Goal: Information Seeking & Learning: Learn about a topic

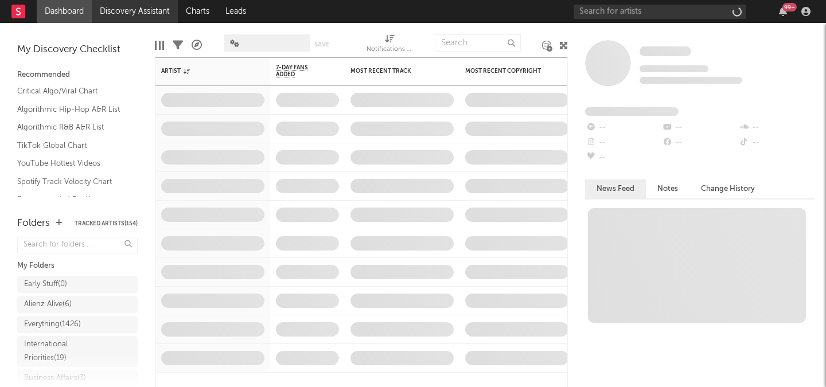
click at [126, 11] on link "Discovery Assistant" at bounding box center [135, 11] width 86 height 23
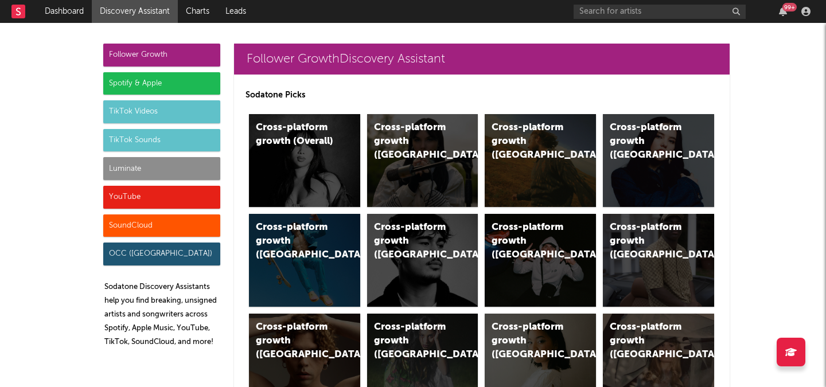
click at [162, 166] on div "Luminate" at bounding box center [161, 168] width 117 height 23
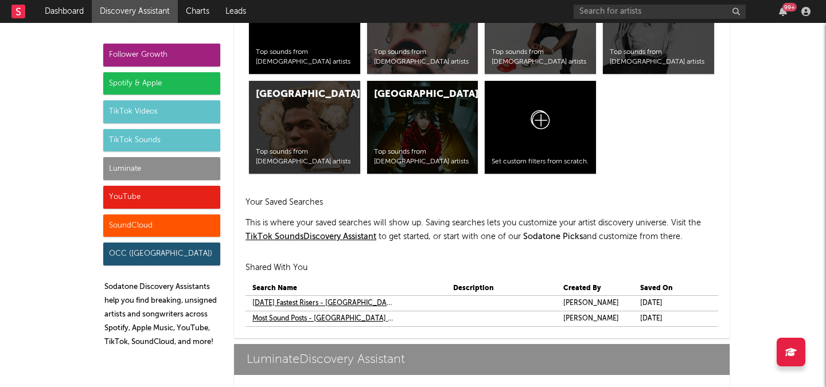
scroll to position [5380, 0]
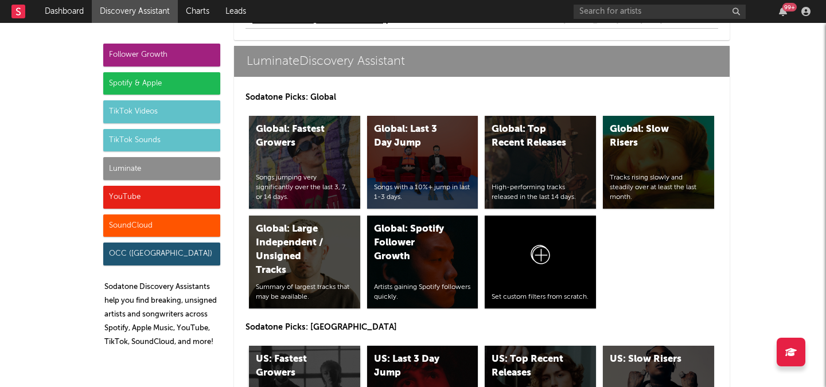
click at [314, 363] on div "US: Fastest Growers" at bounding box center [295, 367] width 78 height 28
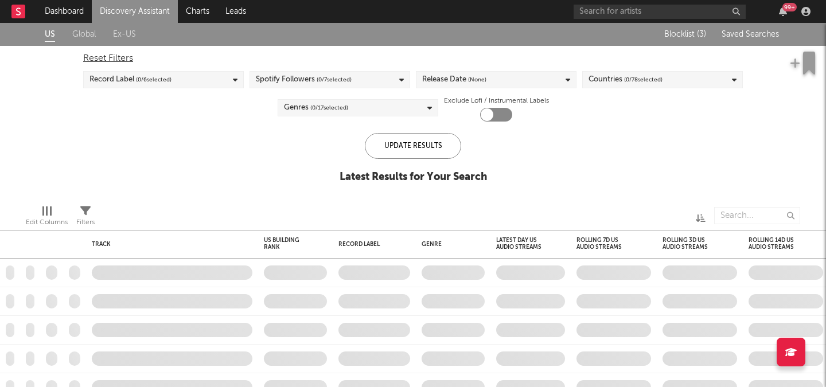
checkbox input "true"
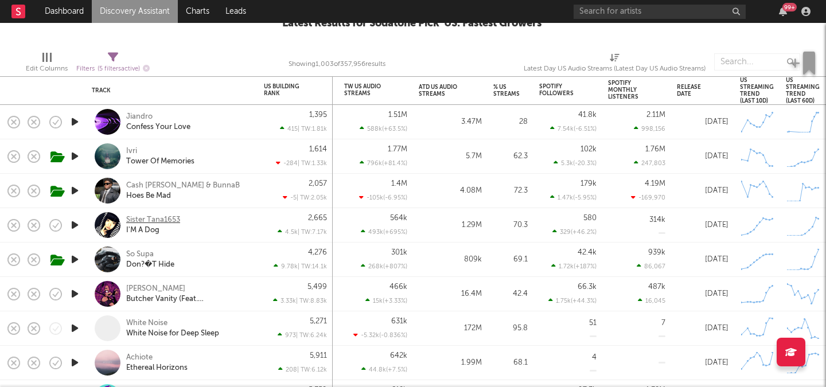
click at [169, 220] on div "Sister Tana1653" at bounding box center [153, 220] width 54 height 10
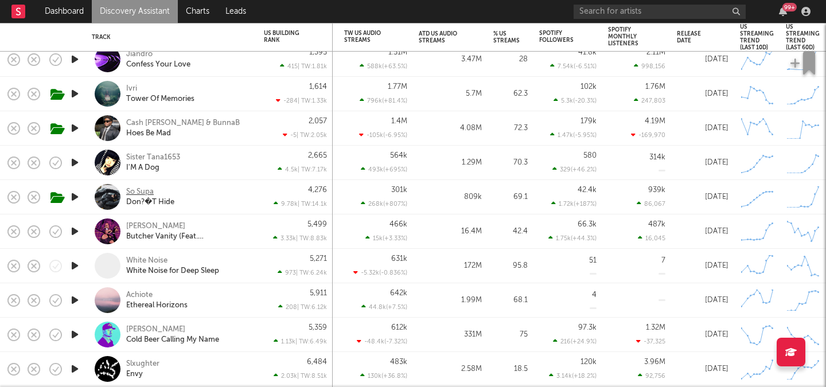
click at [139, 192] on div "So Supa" at bounding box center [140, 192] width 28 height 10
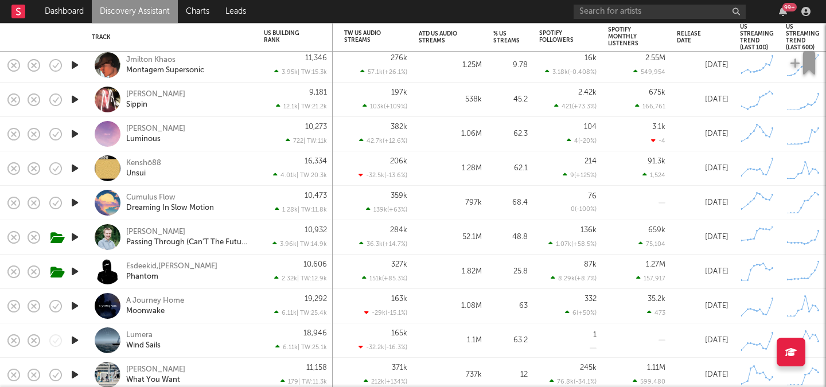
click at [73, 268] on icon "button" at bounding box center [75, 271] width 12 height 14
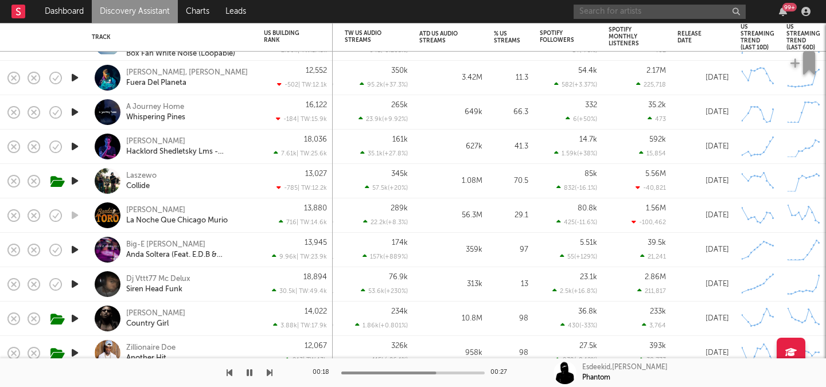
click at [629, 13] on input "text" at bounding box center [660, 12] width 172 height 14
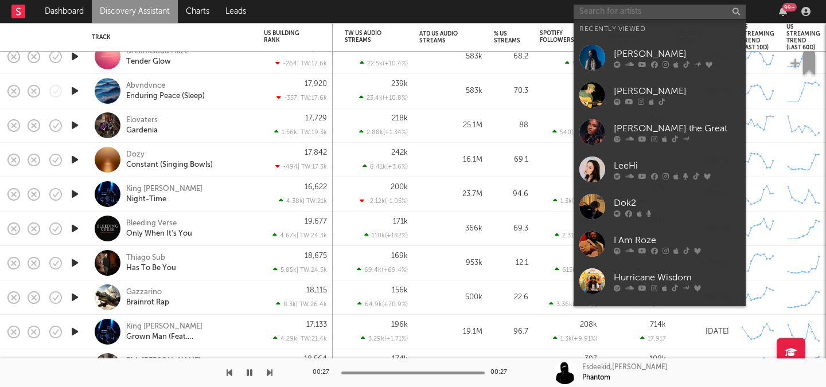
click at [623, 11] on input "text" at bounding box center [660, 12] width 172 height 14
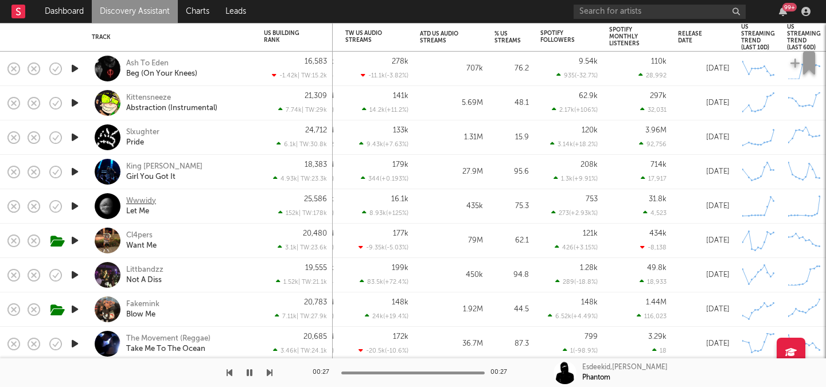
click at [145, 200] on div "Wwwidy" at bounding box center [141, 201] width 30 height 10
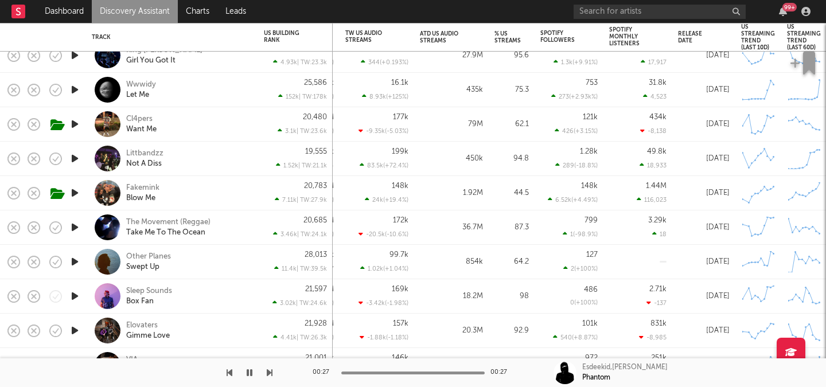
click at [72, 191] on icon "button" at bounding box center [75, 193] width 12 height 14
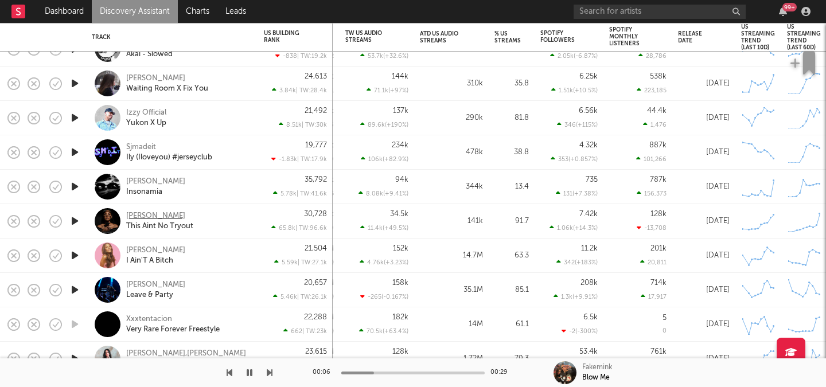
click at [135, 213] on div "Xania Monet" at bounding box center [155, 216] width 59 height 10
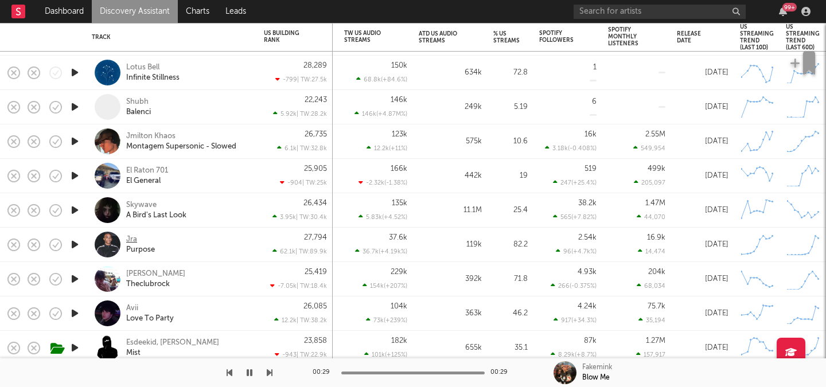
click at [127, 239] on div "Jra" at bounding box center [131, 240] width 11 height 10
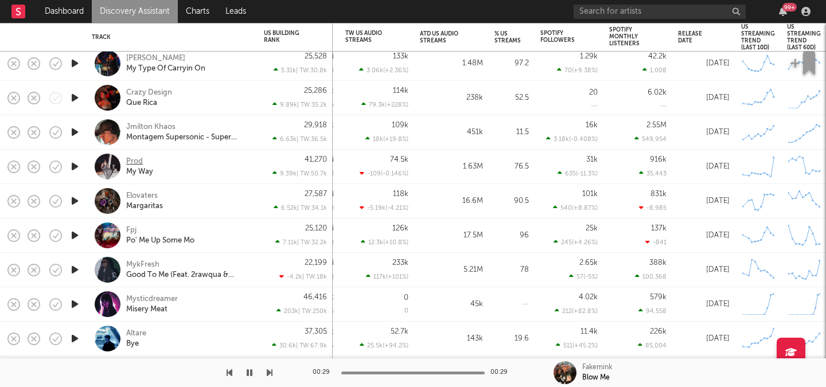
click at [137, 158] on div "Prod" at bounding box center [134, 162] width 17 height 10
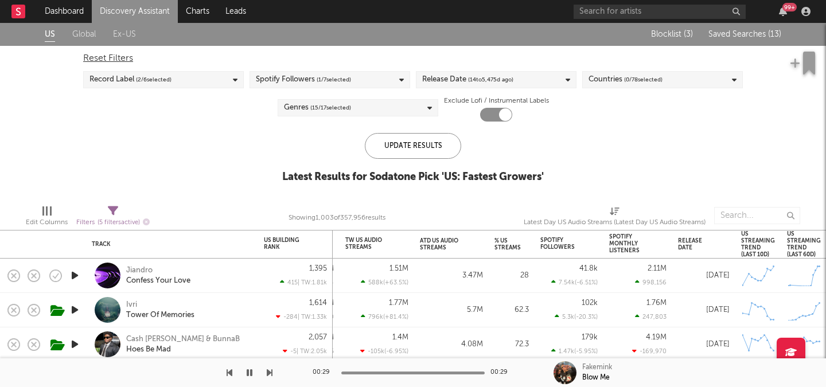
click at [747, 29] on div "Blocklist ( 3 ) Saved Searches ( 13 )" at bounding box center [709, 34] width 143 height 23
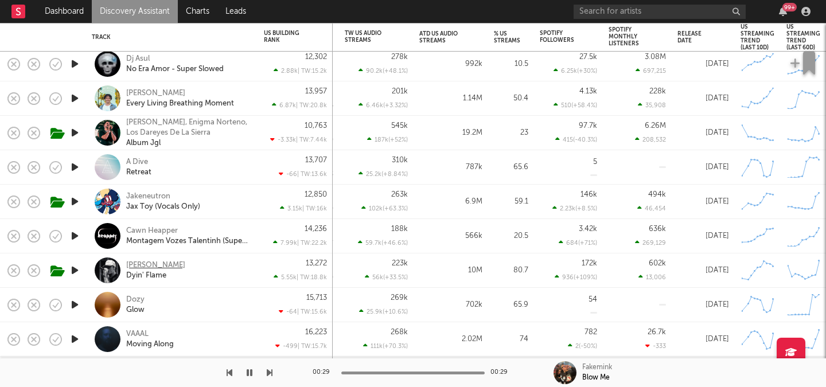
click at [135, 266] on div "Tayler Holder" at bounding box center [155, 265] width 59 height 10
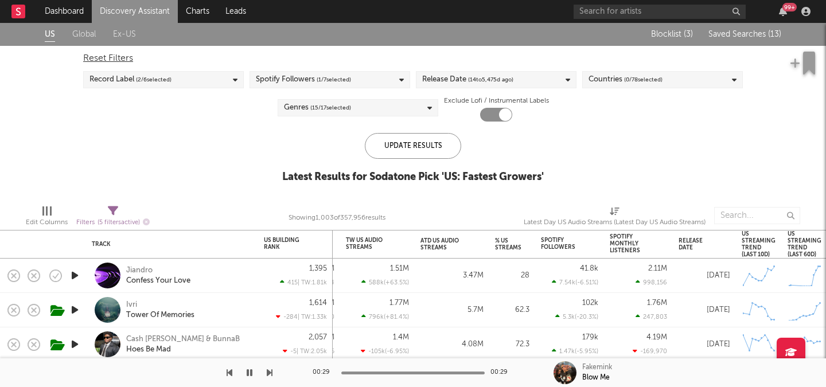
click at [721, 32] on span "Saved Searches ( 13 )" at bounding box center [744, 34] width 73 height 8
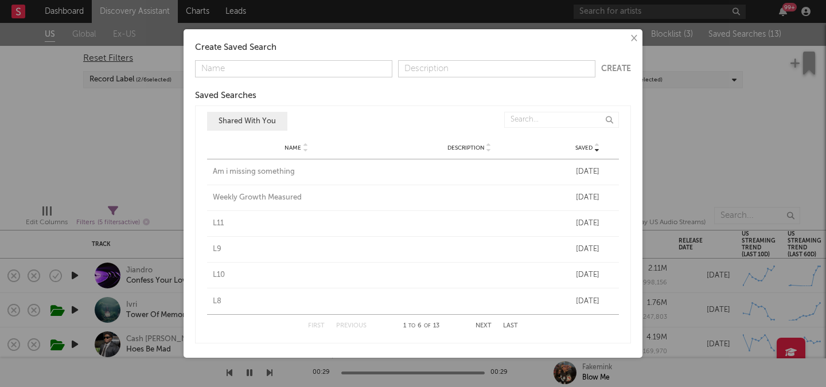
click at [240, 171] on div "Am i missing something" at bounding box center [296, 171] width 167 height 11
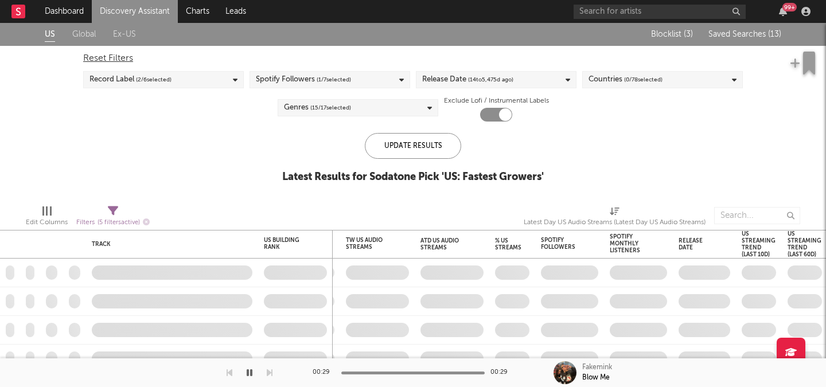
checkbox input "false"
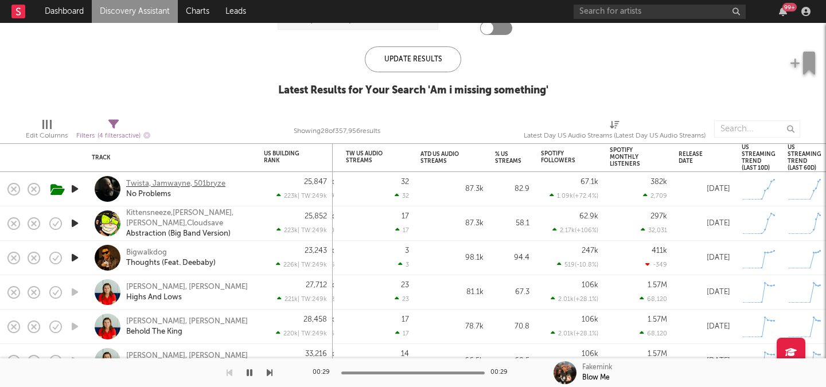
click at [205, 185] on div "Twista, Jamwayne, 501bryze" at bounding box center [175, 184] width 99 height 10
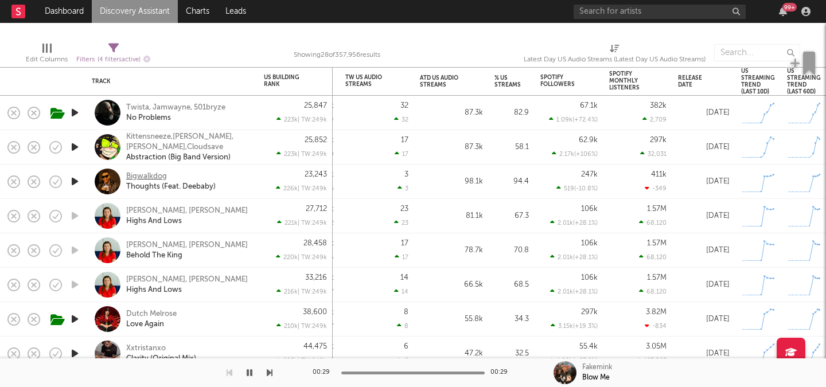
click at [159, 173] on div "Bigwalkdog" at bounding box center [146, 177] width 41 height 10
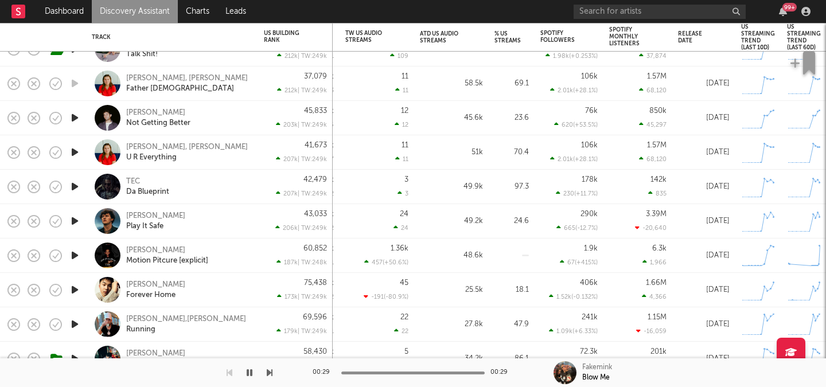
click at [77, 185] on icon "button" at bounding box center [75, 187] width 12 height 14
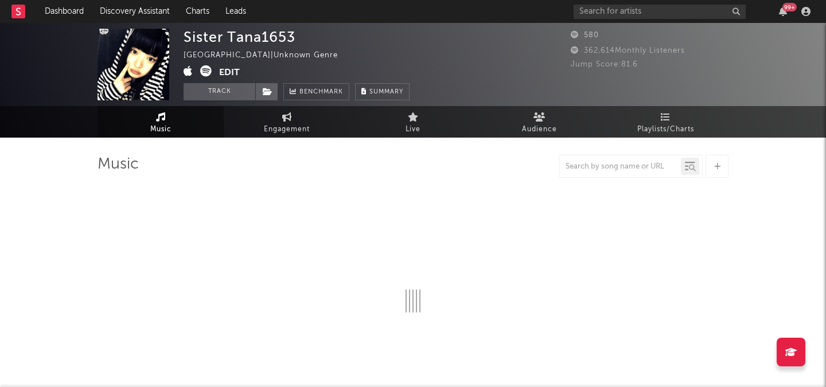
select select "1w"
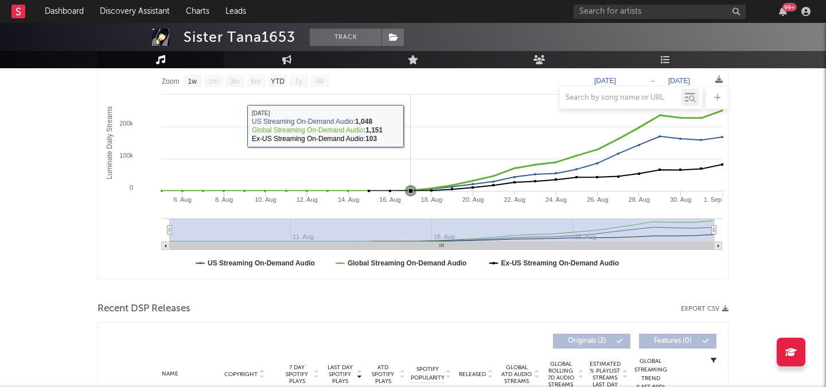
scroll to position [259, 0]
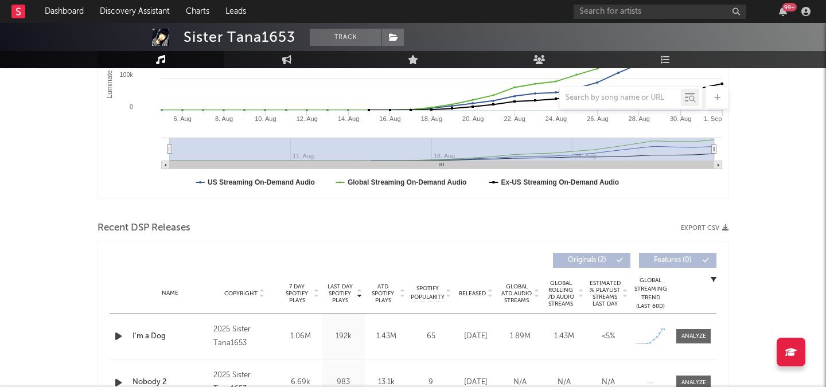
click at [119, 332] on icon "button" at bounding box center [118, 336] width 12 height 14
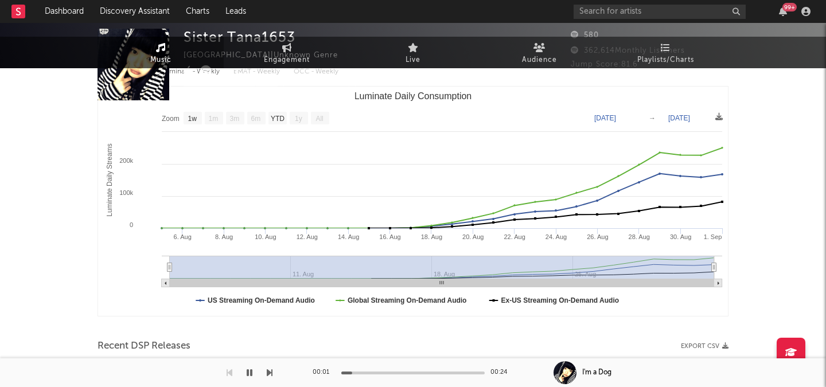
scroll to position [0, 0]
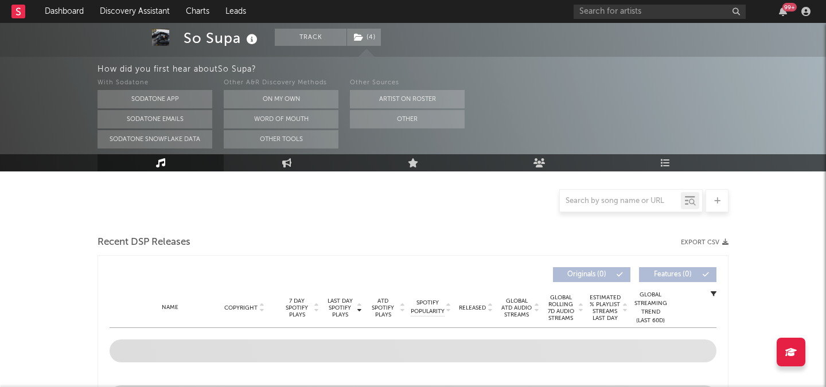
select select "6m"
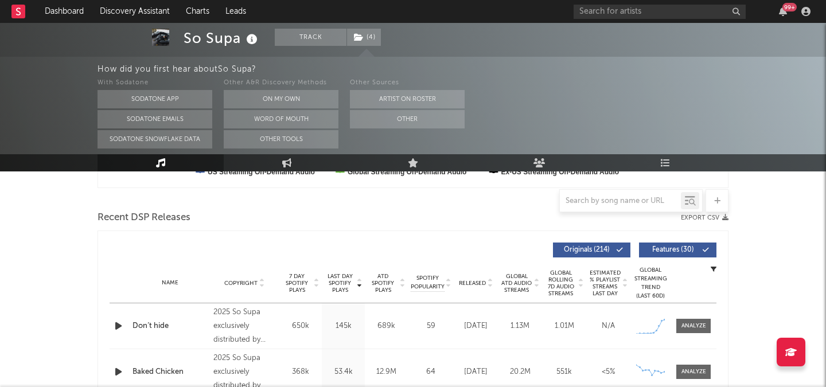
scroll to position [380, 0]
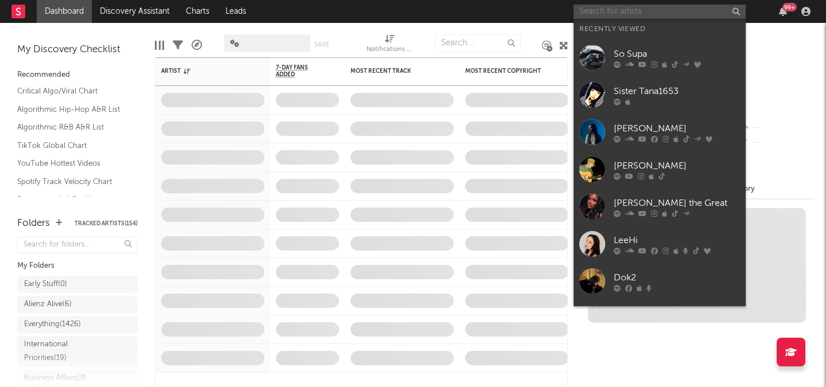
click at [617, 13] on input "text" at bounding box center [660, 12] width 172 height 14
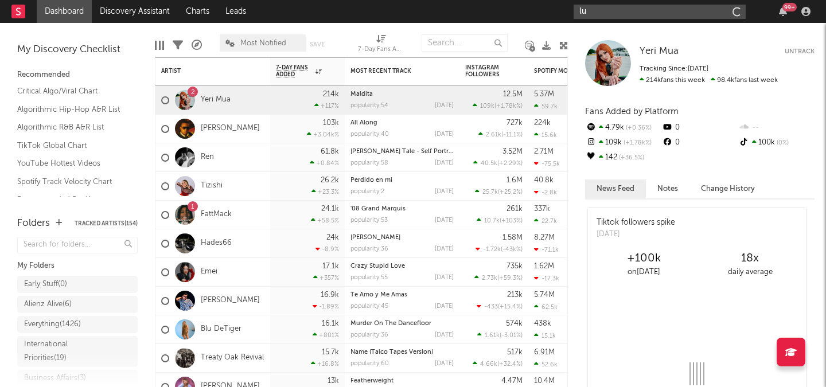
type input "l"
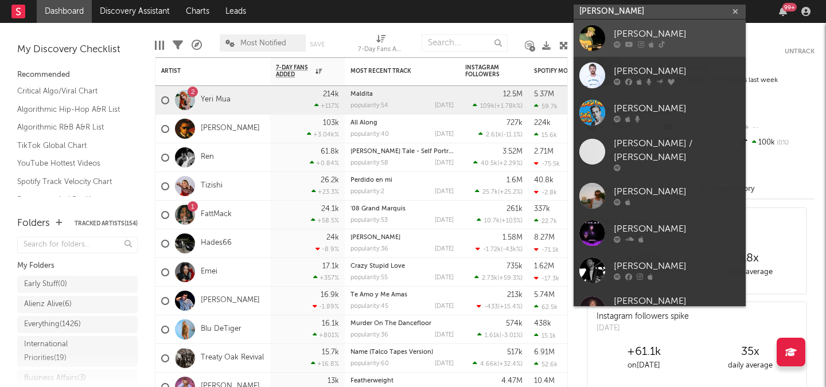
type input "luke rob"
click at [658, 29] on div "Luke Rob" at bounding box center [677, 35] width 126 height 14
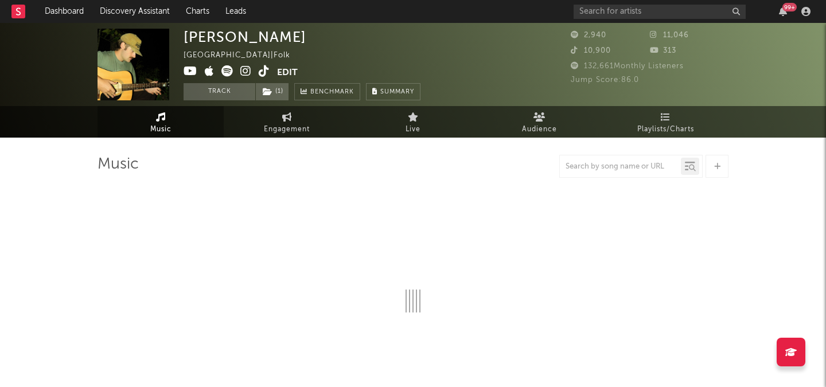
select select "6m"
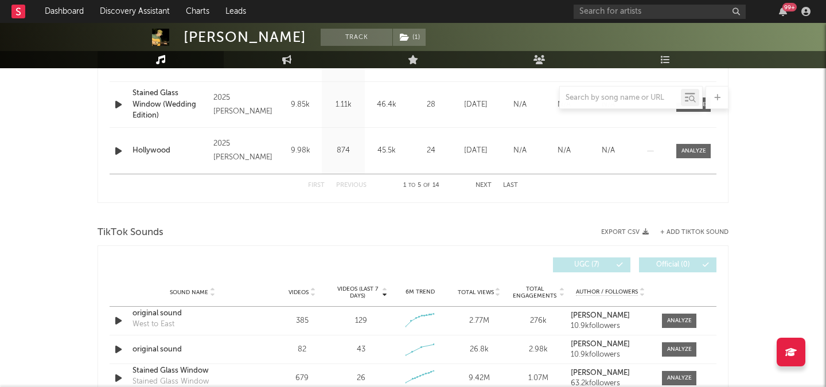
scroll to position [647, 0]
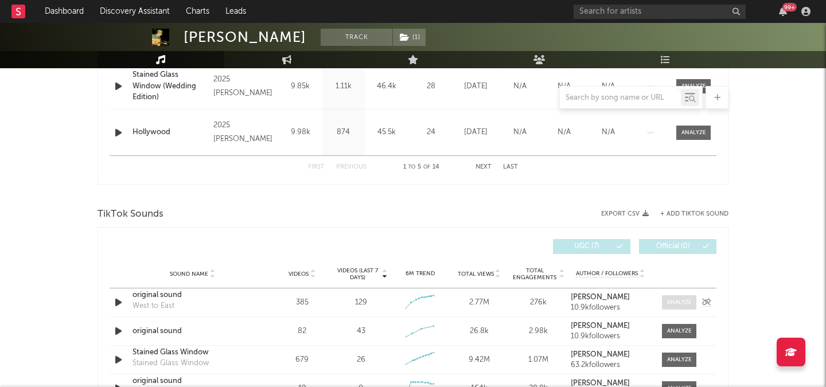
click at [680, 302] on div at bounding box center [679, 302] width 25 height 9
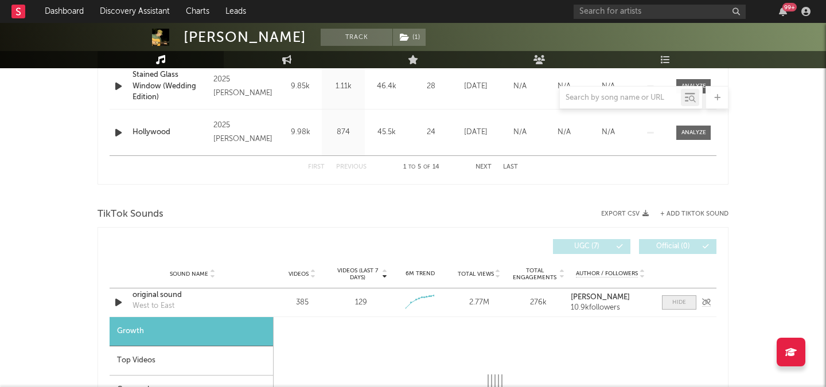
select select "1w"
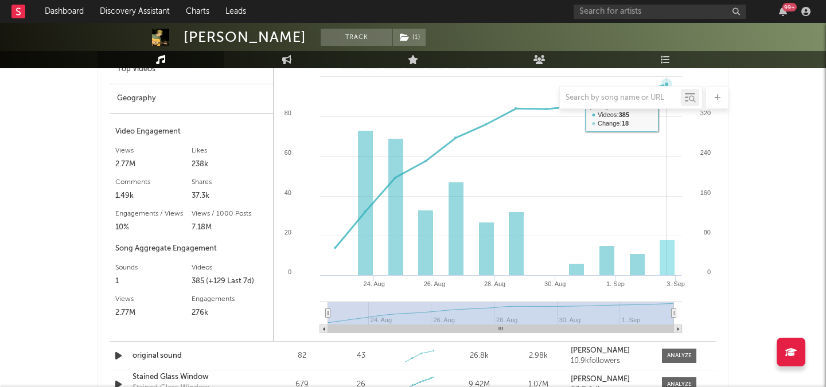
scroll to position [0, 0]
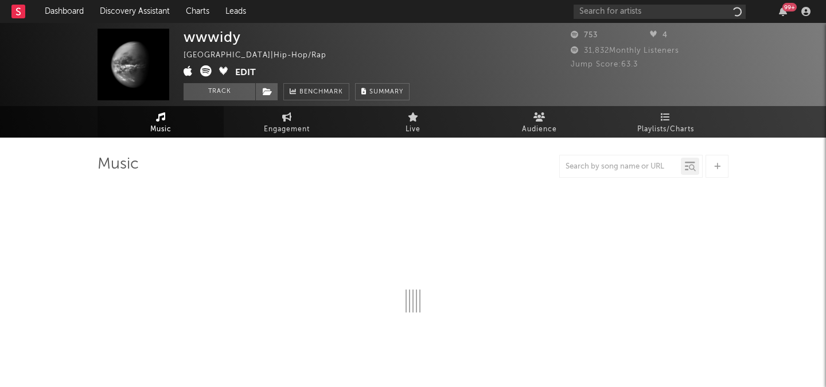
select select "6m"
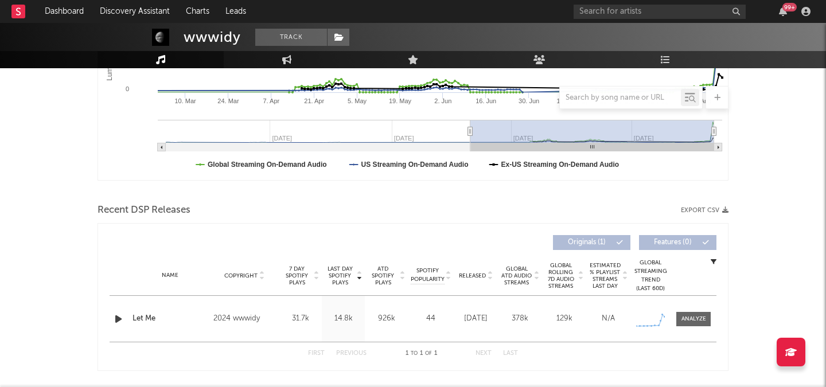
scroll to position [281, 0]
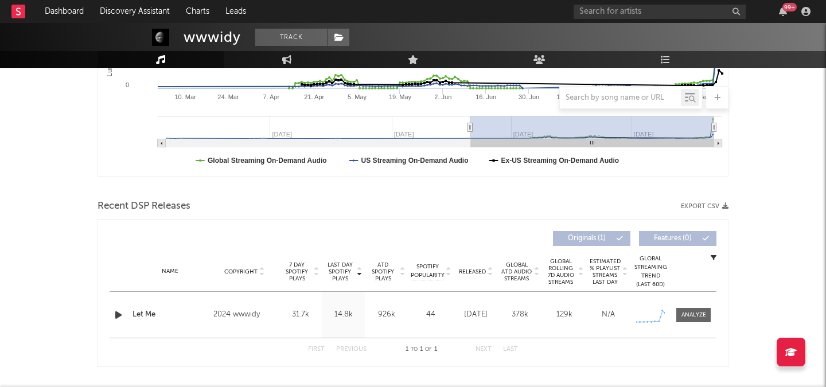
click at [117, 311] on icon "button" at bounding box center [118, 315] width 12 height 14
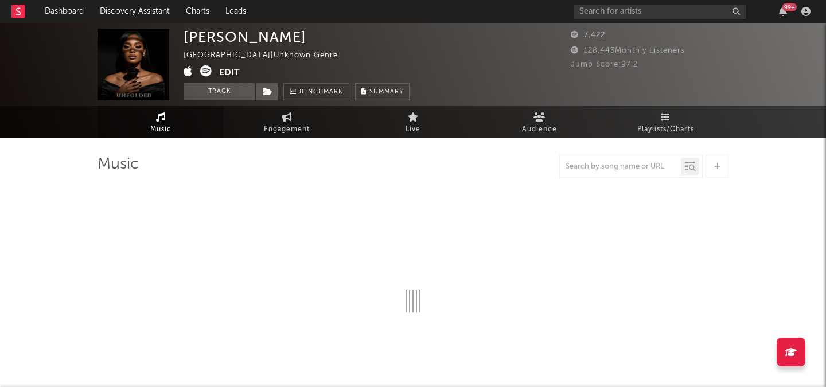
select select "1w"
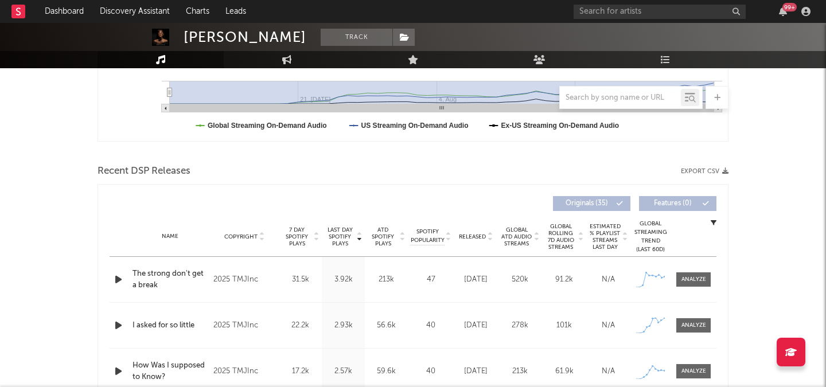
scroll to position [319, 0]
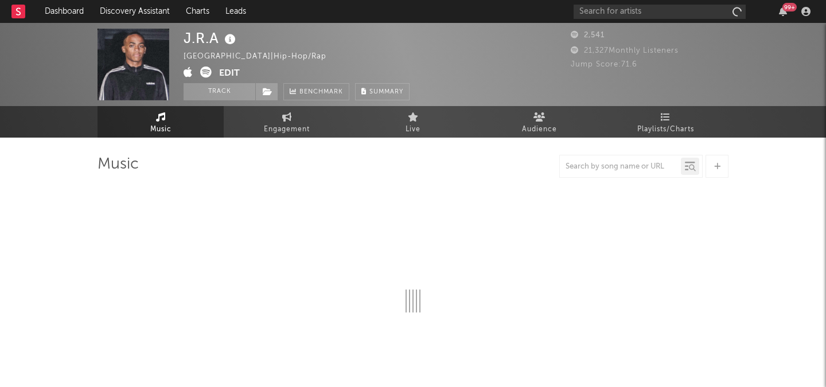
select select "1w"
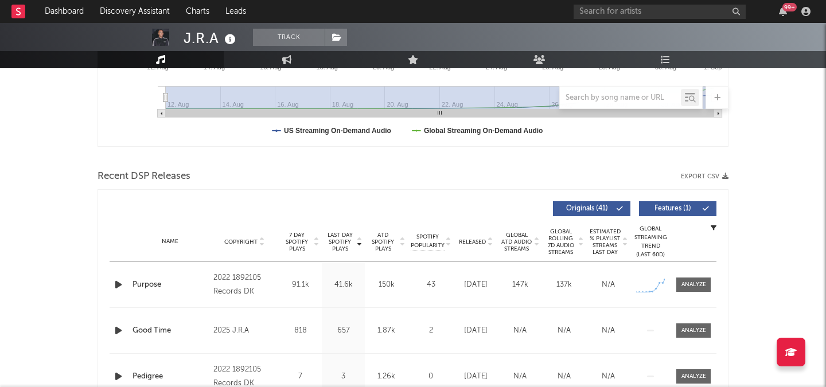
scroll to position [365, 0]
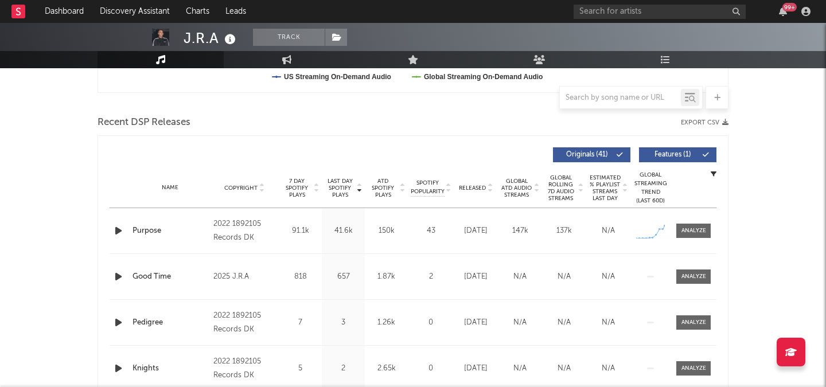
click at [120, 228] on icon "button" at bounding box center [118, 231] width 12 height 14
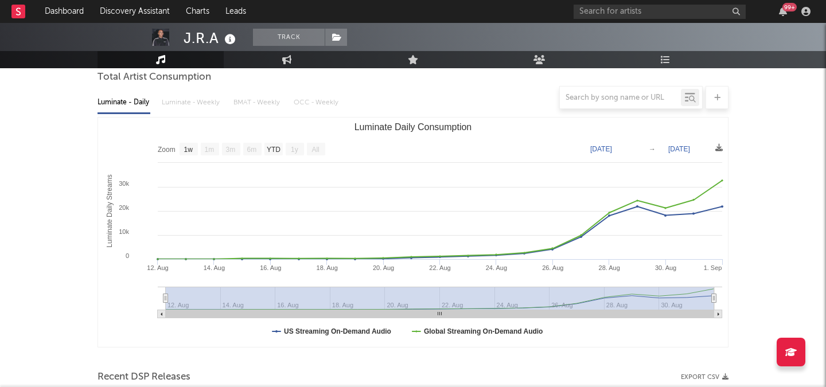
scroll to position [0, 0]
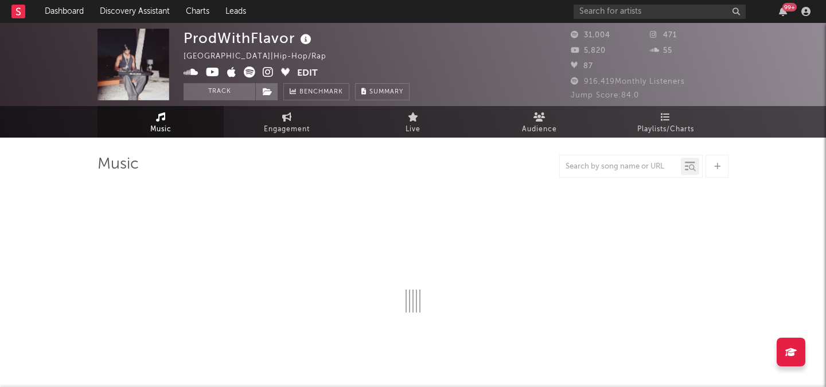
select select "6m"
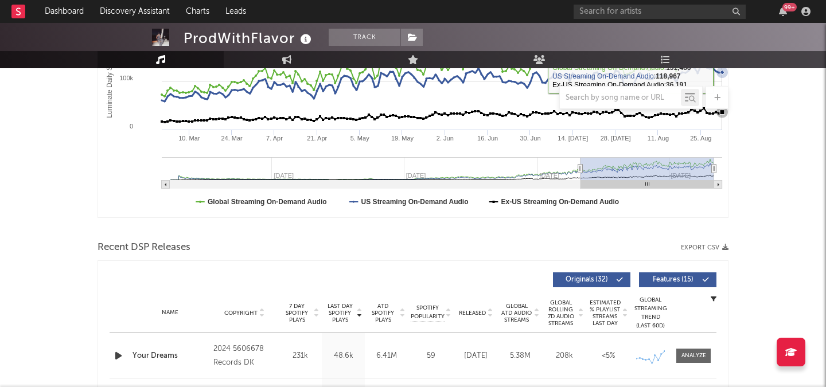
scroll to position [262, 0]
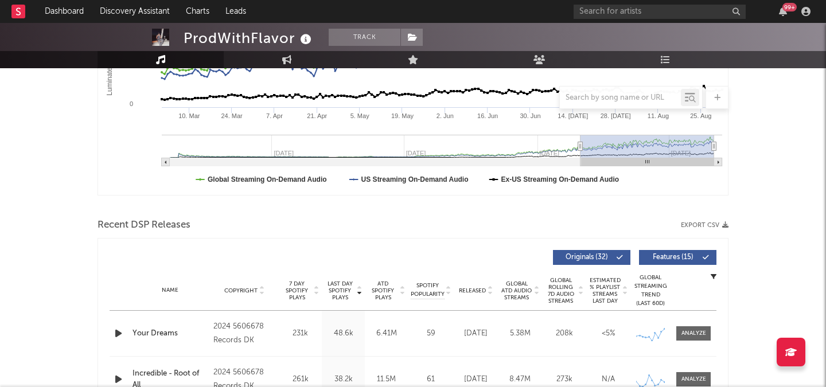
click at [116, 335] on icon "button" at bounding box center [118, 333] width 12 height 14
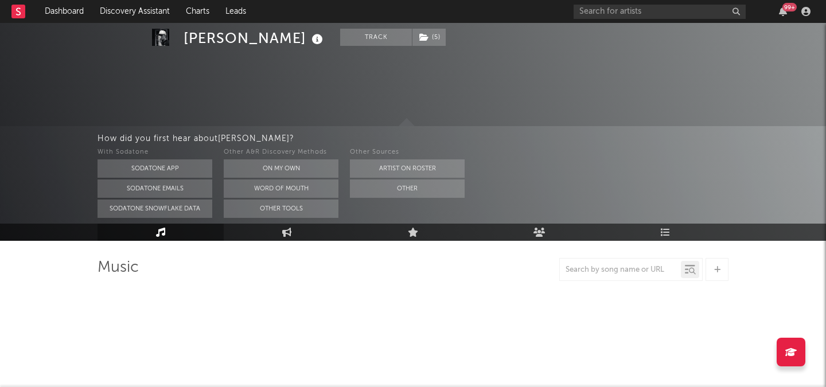
select select "6m"
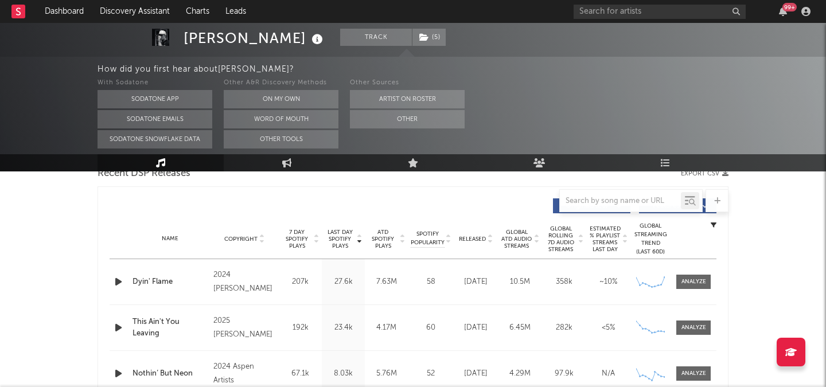
scroll to position [445, 0]
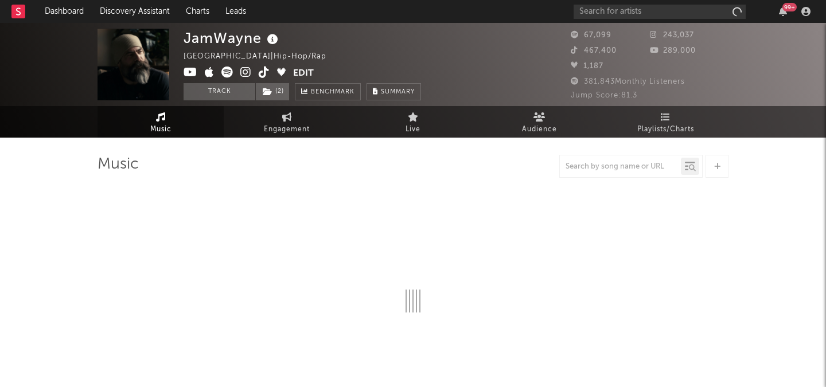
select select "6m"
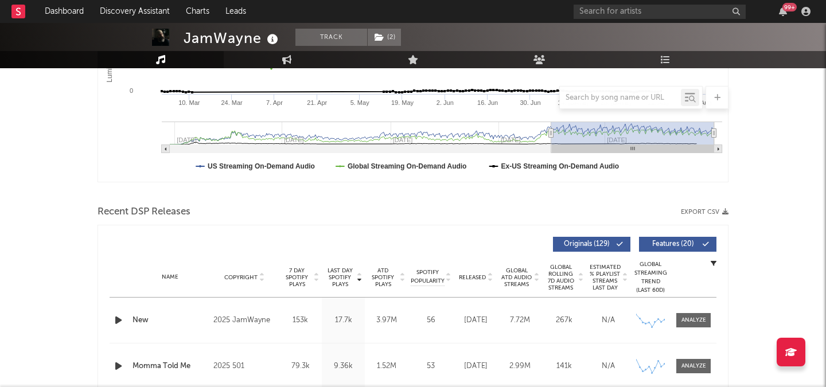
scroll to position [403, 0]
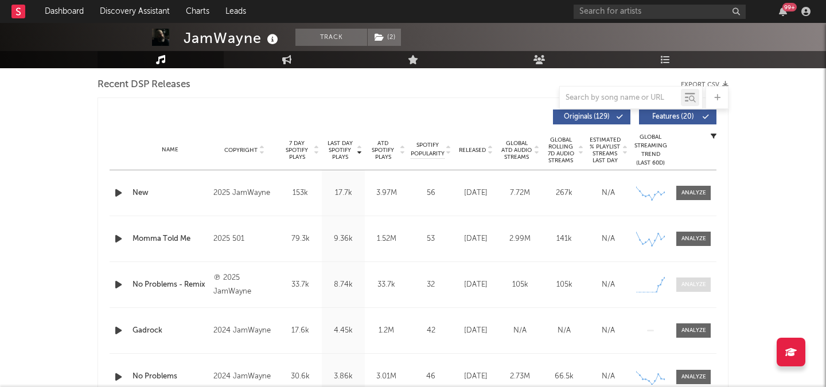
click at [699, 288] on div at bounding box center [693, 284] width 25 height 9
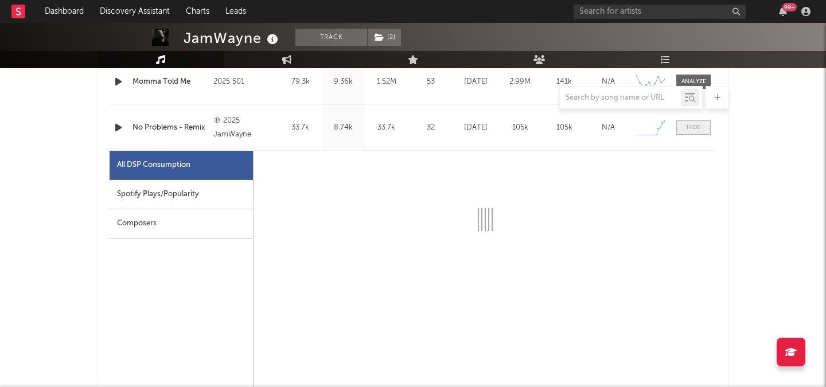
scroll to position [562, 0]
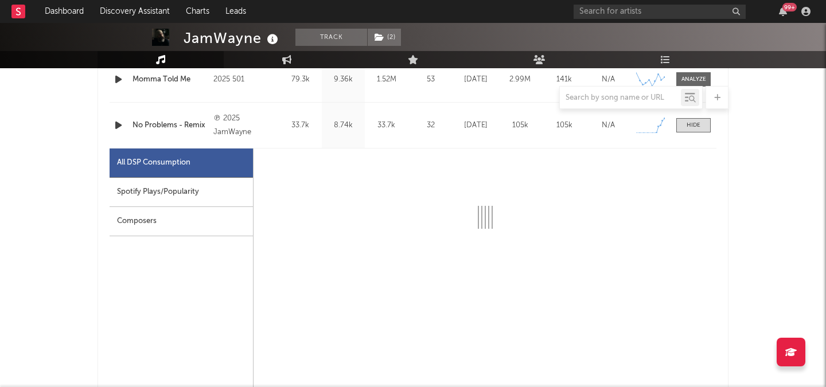
select select "1w"
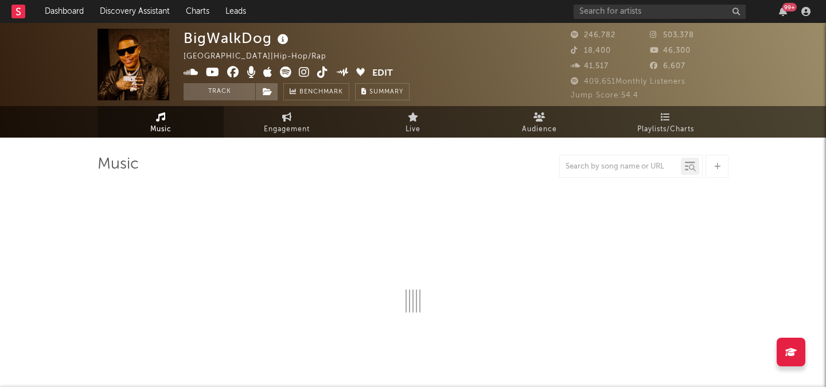
select select "6m"
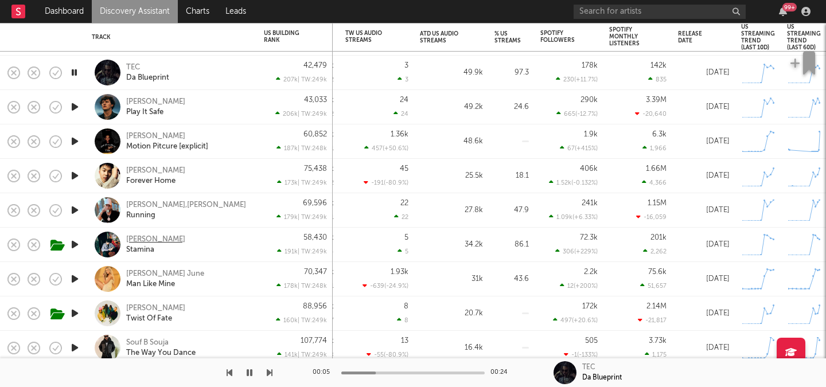
click at [135, 237] on div "[PERSON_NAME]" at bounding box center [155, 240] width 59 height 10
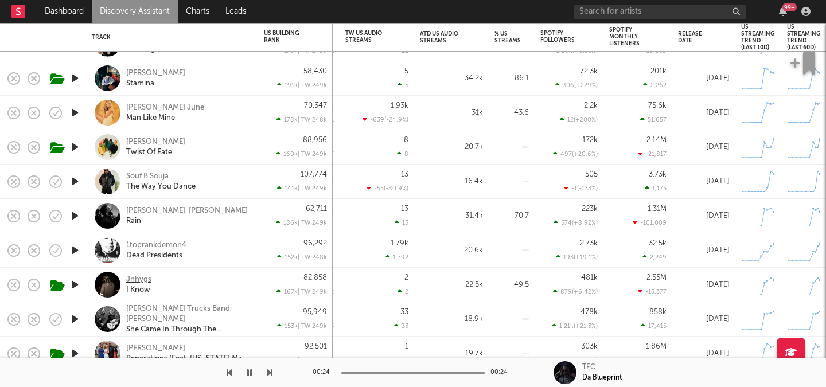
click at [137, 280] on div "Jnhygs" at bounding box center [138, 280] width 25 height 10
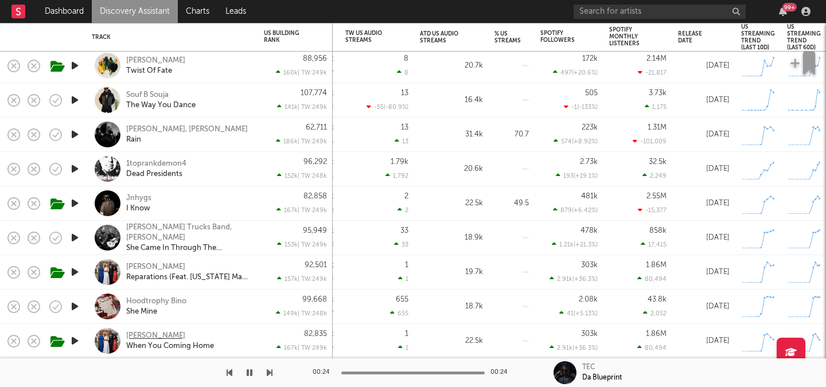
click at [136, 338] on div "Kirby" at bounding box center [155, 336] width 59 height 10
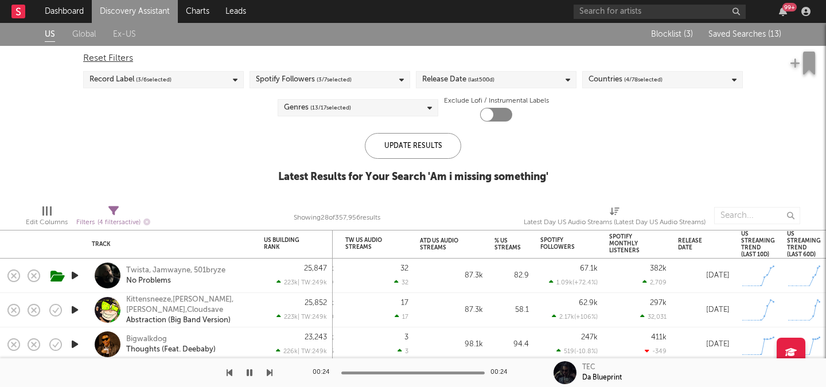
click at [735, 36] on span "Saved Searches ( 13 )" at bounding box center [744, 34] width 73 height 8
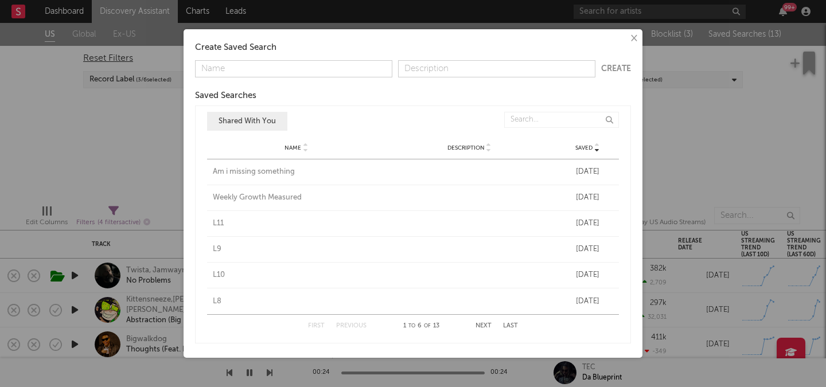
click at [269, 200] on div "Weekly Growth Measured" at bounding box center [296, 197] width 167 height 11
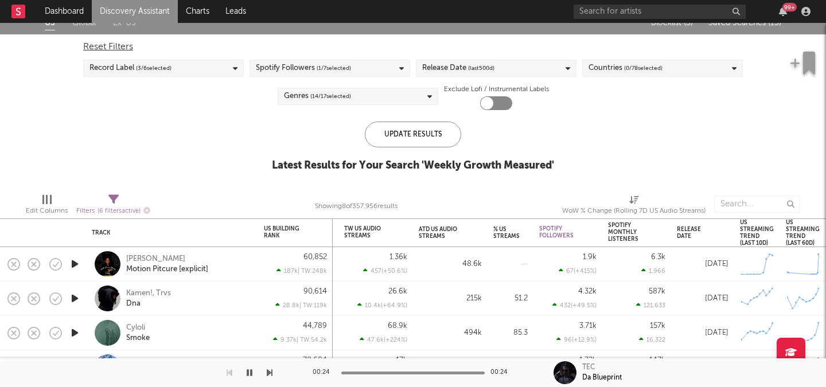
click at [734, 24] on span "Saved Searches ( 13 )" at bounding box center [744, 23] width 73 height 8
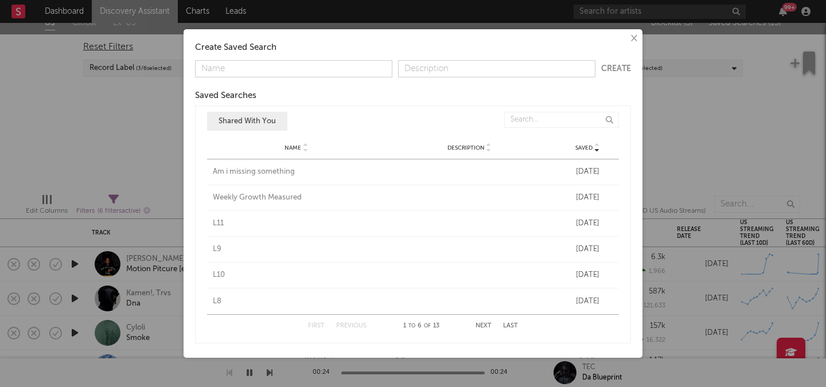
click at [220, 225] on div "L11" at bounding box center [296, 223] width 167 height 11
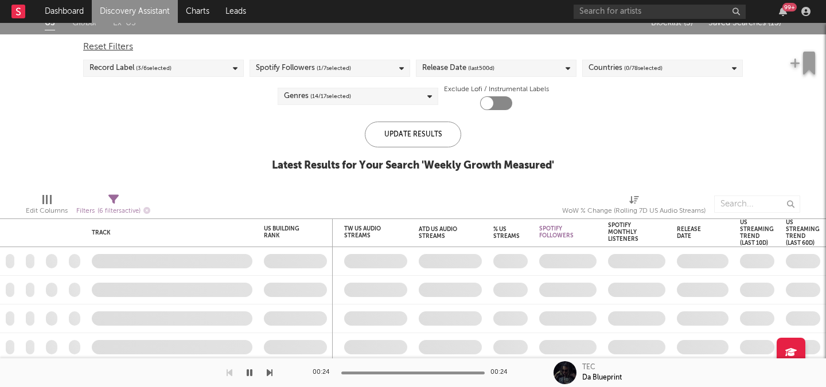
checkbox input "true"
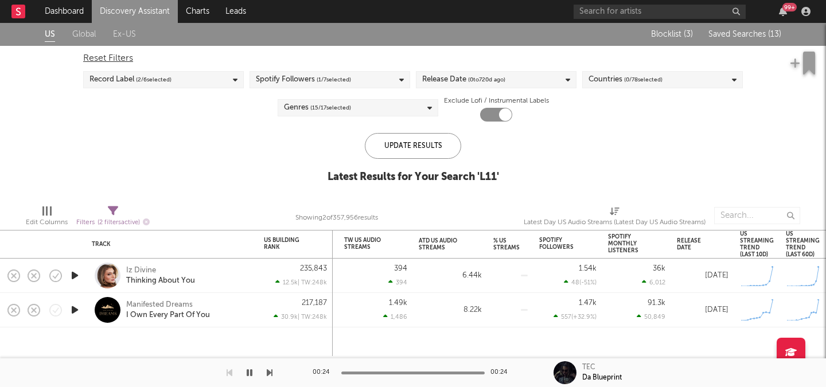
click at [753, 35] on span "Saved Searches ( 13 )" at bounding box center [744, 34] width 73 height 8
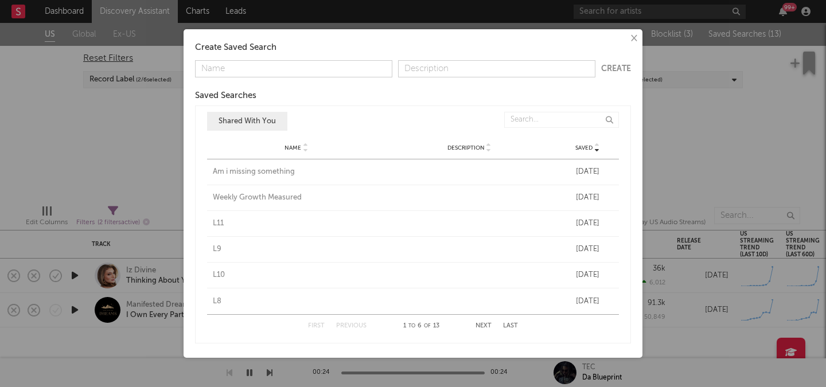
click at [217, 247] on div "L9" at bounding box center [296, 249] width 167 height 11
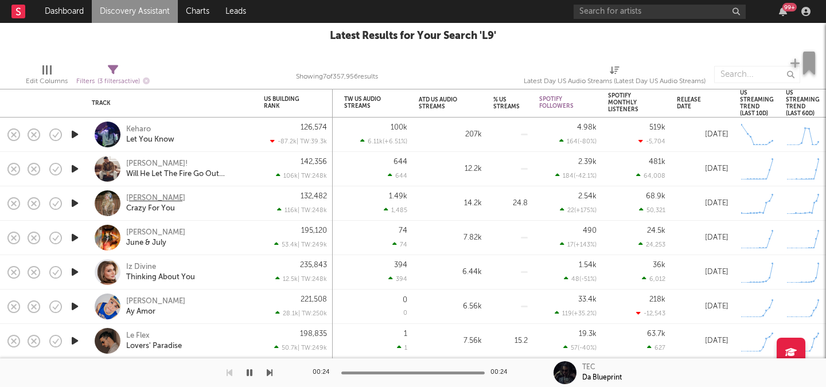
click at [154, 194] on div "Katelyn Butcher" at bounding box center [155, 198] width 59 height 10
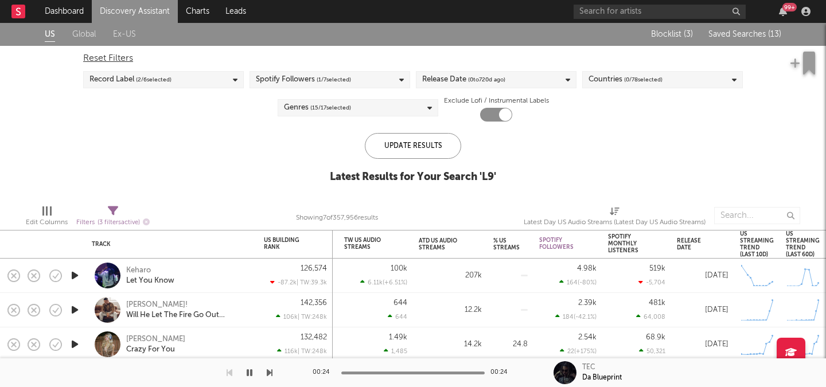
click at [730, 35] on span "Saved Searches ( 13 )" at bounding box center [744, 34] width 73 height 8
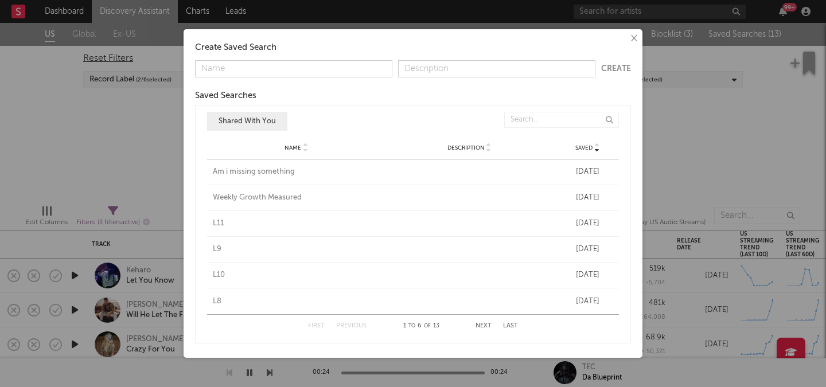
click at [217, 280] on div "L10" at bounding box center [296, 275] width 167 height 11
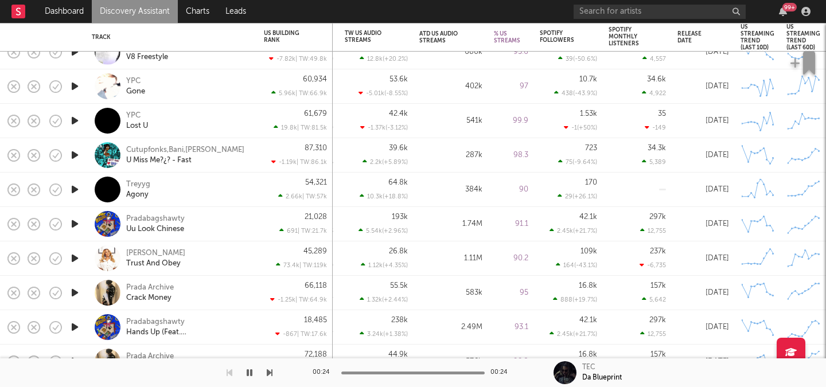
click at [76, 256] on icon "button" at bounding box center [75, 258] width 12 height 14
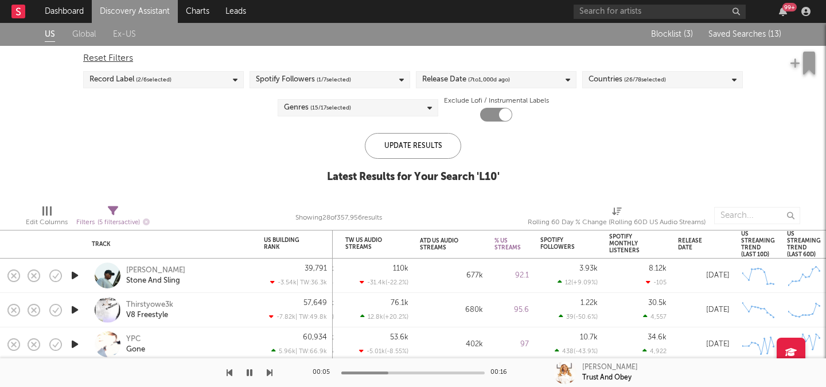
click at [745, 29] on div "Blocklist ( 3 ) Saved Searches ( 13 )" at bounding box center [709, 34] width 143 height 23
click at [742, 35] on span "Saved Searches ( 13 )" at bounding box center [744, 34] width 73 height 8
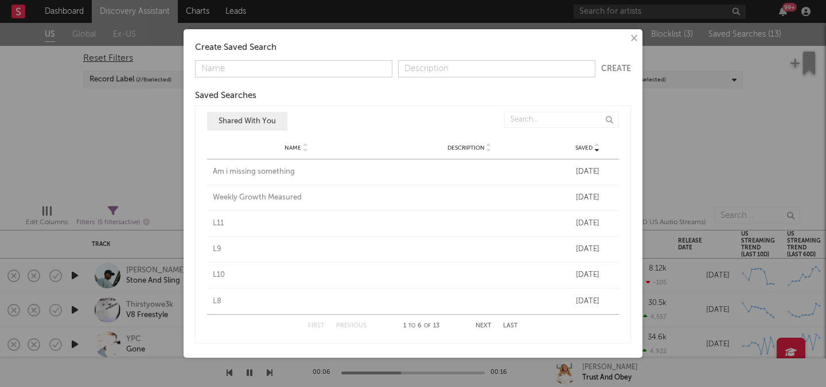
click at [221, 301] on div "L8" at bounding box center [296, 301] width 167 height 11
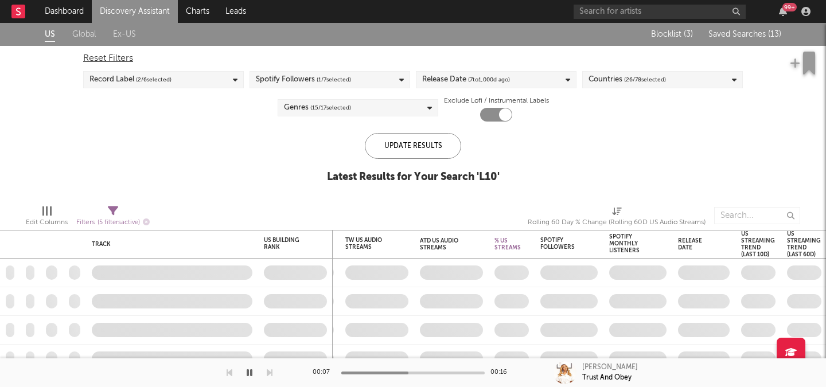
checkbox input "false"
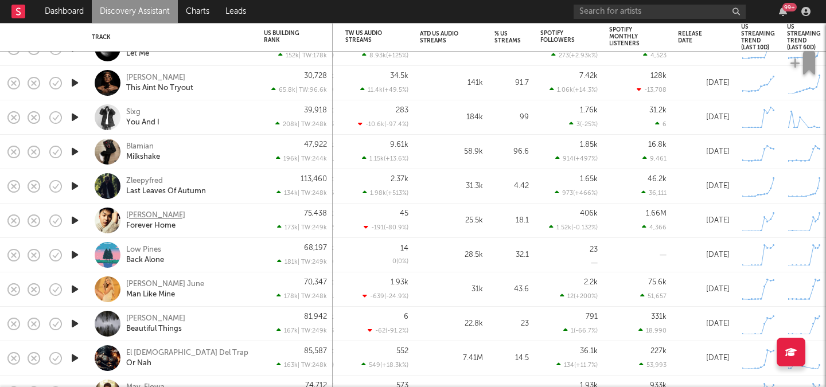
click at [146, 217] on div "Keenan Te" at bounding box center [155, 216] width 59 height 10
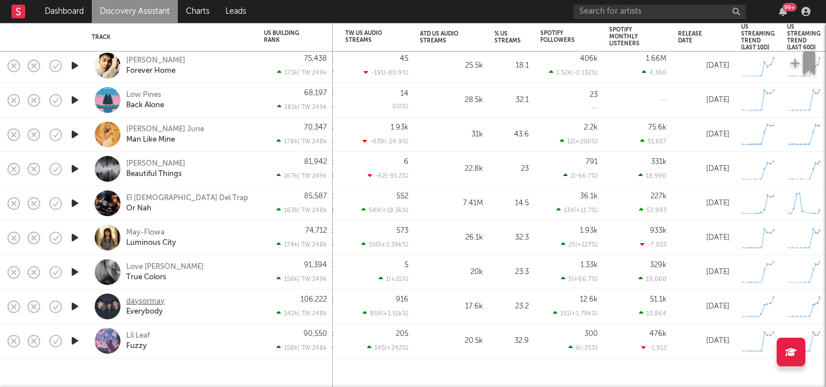
click at [153, 300] on div "daysormay" at bounding box center [145, 302] width 38 height 10
click at [152, 235] on div "May-Flowa" at bounding box center [145, 233] width 38 height 10
click at [76, 307] on icon "button" at bounding box center [75, 306] width 12 height 14
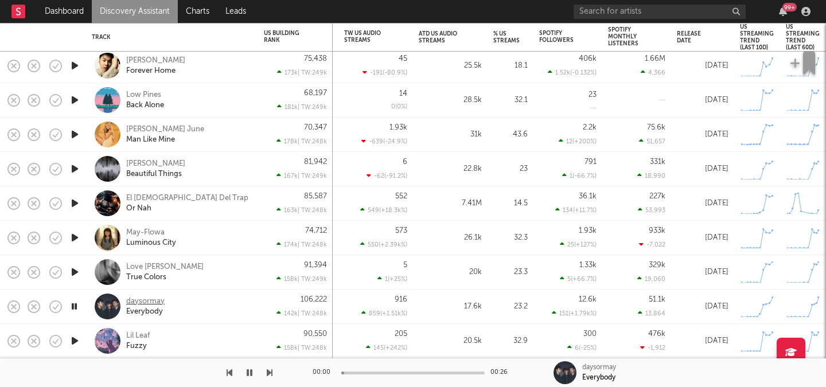
click at [147, 302] on div "daysormay" at bounding box center [145, 302] width 38 height 10
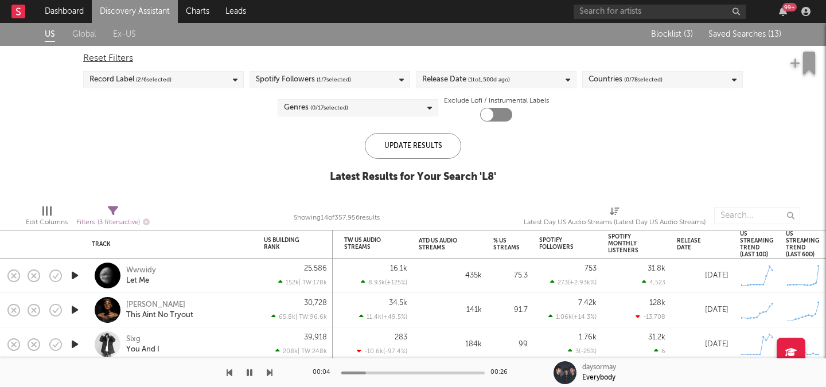
click at [741, 29] on div "Blocklist ( 3 ) Saved Searches ( 13 )" at bounding box center [709, 34] width 143 height 23
click at [741, 36] on span "Saved Searches ( 13 )" at bounding box center [744, 34] width 73 height 8
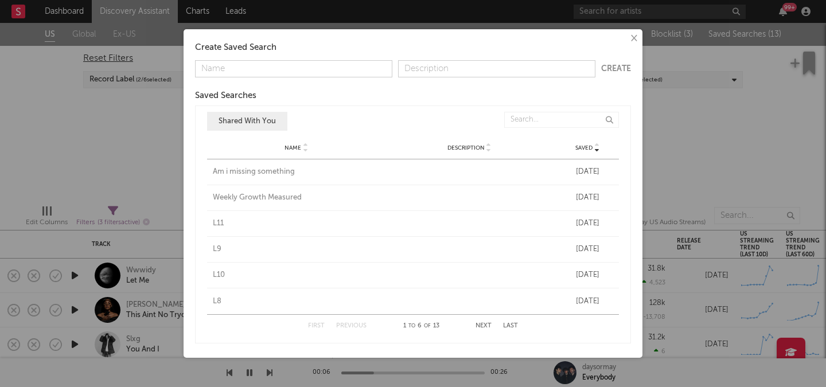
click at [488, 322] on div "First Previous 1 to 6 of 13 Next Last" at bounding box center [413, 326] width 210 height 22
click at [487, 327] on button "Next" at bounding box center [484, 326] width 16 height 6
click at [219, 176] on div "L7" at bounding box center [296, 171] width 167 height 11
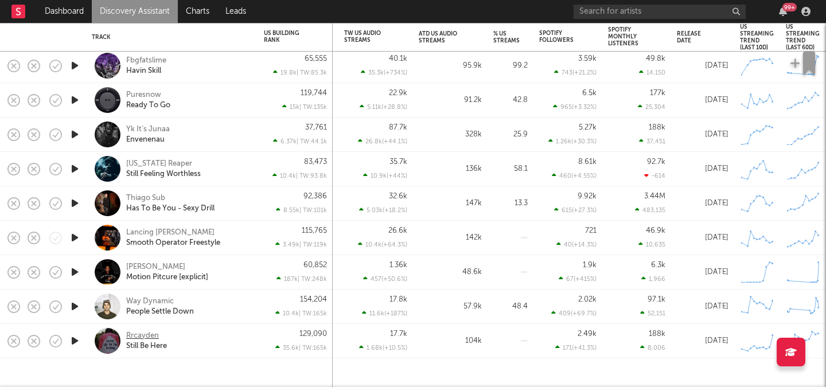
click at [146, 333] on div "Rrcayden" at bounding box center [142, 336] width 33 height 10
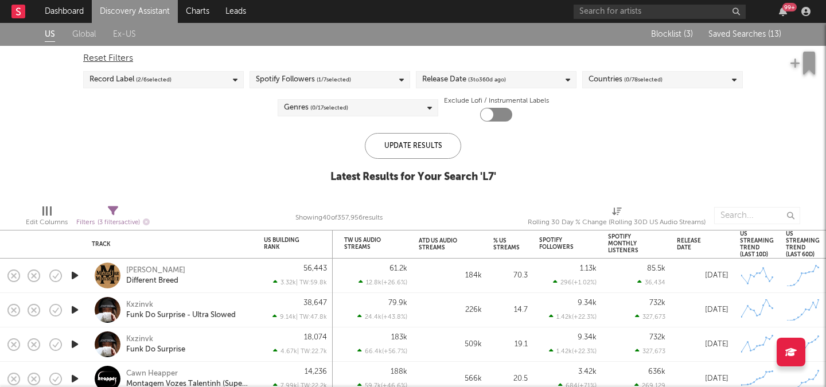
click at [758, 32] on span "Saved Searches ( 13 )" at bounding box center [744, 34] width 73 height 8
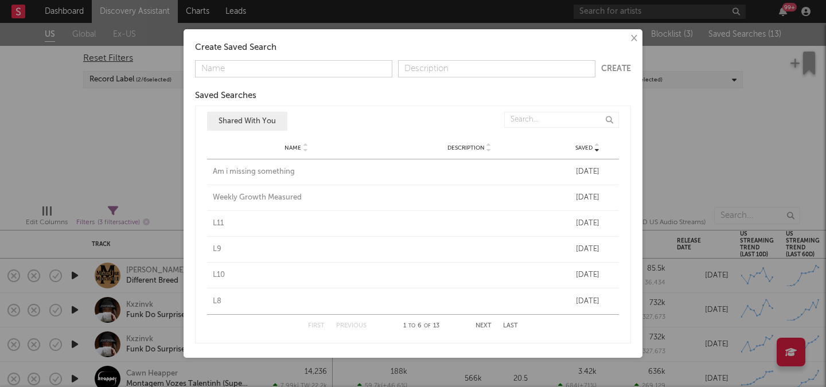
click at [478, 328] on button "Next" at bounding box center [484, 326] width 16 height 6
click at [216, 197] on div "L6" at bounding box center [296, 197] width 167 height 11
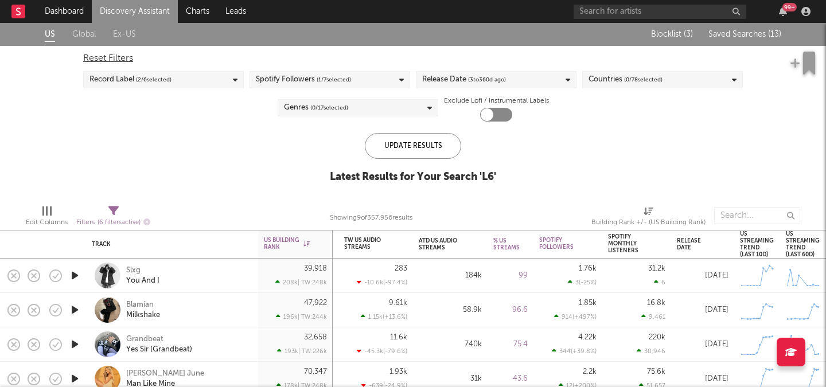
click at [745, 40] on div "Blocklist ( 3 ) Saved Searches ( 13 )" at bounding box center [709, 34] width 143 height 23
click at [745, 37] on span "Saved Searches ( 13 )" at bounding box center [744, 34] width 73 height 8
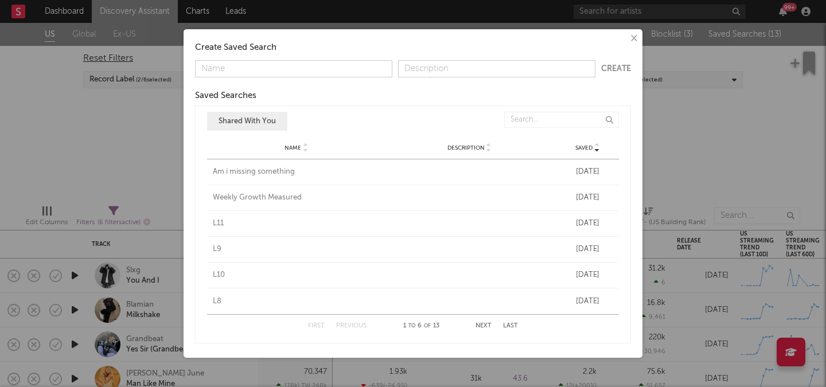
click at [482, 324] on button "Next" at bounding box center [484, 326] width 16 height 6
click at [216, 219] on div "L5" at bounding box center [296, 223] width 167 height 11
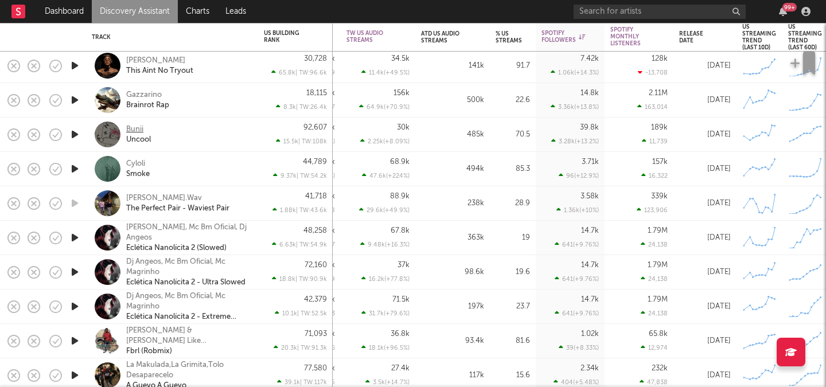
click at [137, 131] on div "Bunii" at bounding box center [134, 129] width 17 height 10
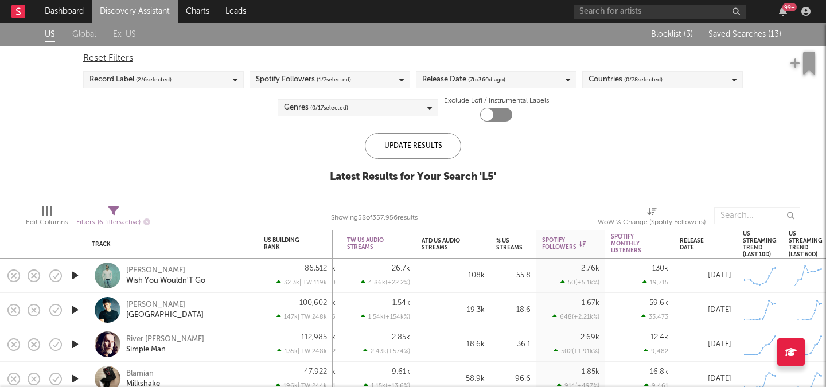
click at [762, 34] on span "Saved Searches ( 13 )" at bounding box center [744, 34] width 73 height 8
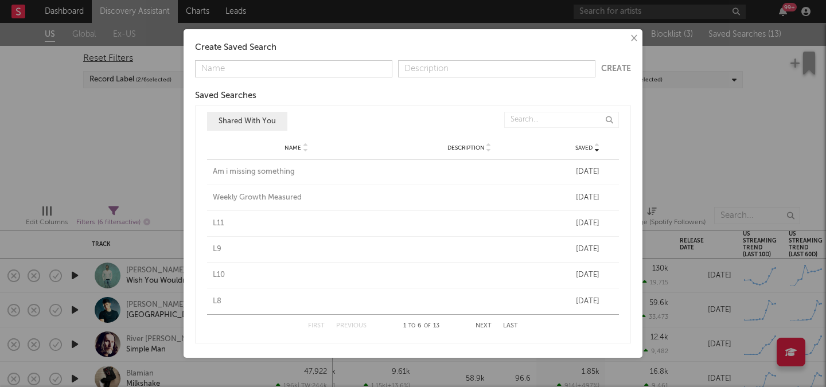
click at [484, 326] on button "Next" at bounding box center [484, 326] width 16 height 6
click at [219, 246] on div "L4" at bounding box center [296, 249] width 167 height 11
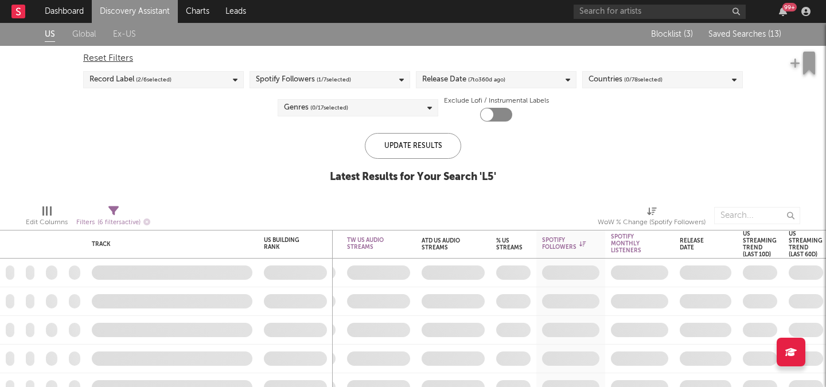
checkbox input "true"
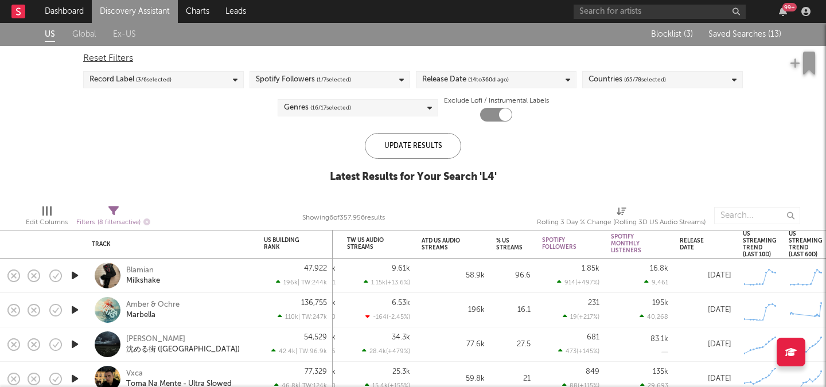
click at [755, 27] on div "Blocklist ( 3 ) Saved Searches ( 13 )" at bounding box center [709, 34] width 143 height 23
click at [755, 29] on div "Blocklist ( 3 ) Saved Searches ( 13 )" at bounding box center [709, 34] width 143 height 23
click at [755, 30] on span "Saved Searches ( 13 )" at bounding box center [744, 34] width 73 height 8
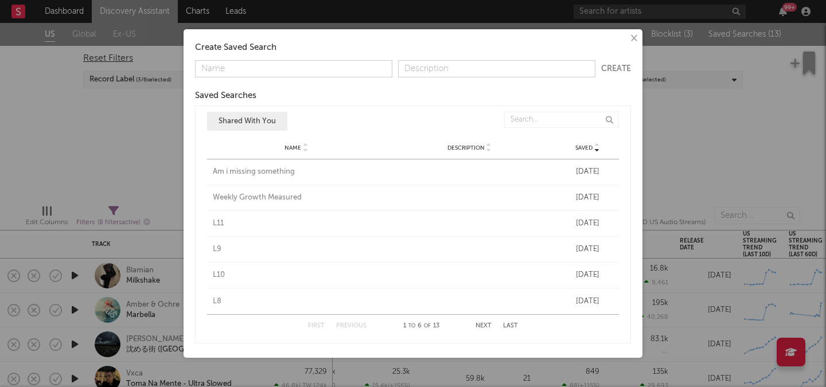
click at [488, 321] on div "First Previous 1 to 6 of 13 Next Last" at bounding box center [413, 326] width 210 height 22
click at [481, 326] on button "Next" at bounding box center [484, 326] width 16 height 6
click at [215, 280] on div "L3" at bounding box center [296, 275] width 167 height 11
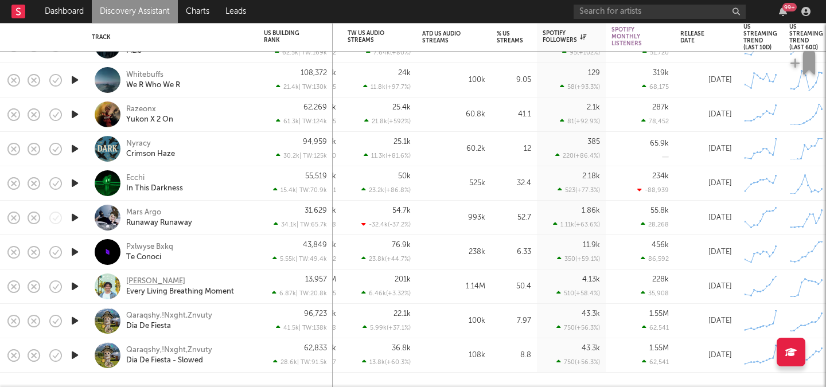
click at [157, 278] on div "Grant Steller" at bounding box center [155, 281] width 59 height 10
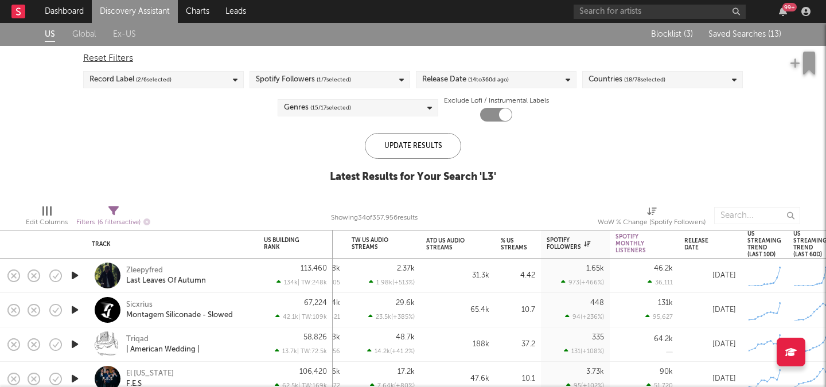
click at [754, 24] on div "Blocklist ( 3 ) Saved Searches ( 13 )" at bounding box center [709, 34] width 143 height 23
click at [753, 30] on span "Saved Searches ( 13 )" at bounding box center [744, 34] width 73 height 8
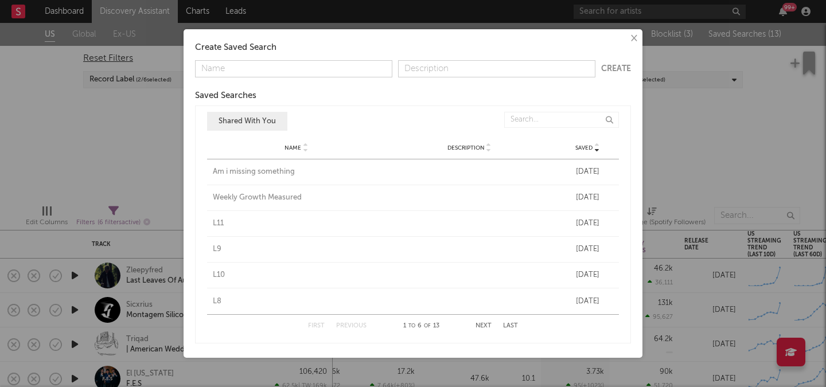
click at [488, 325] on button "Next" at bounding box center [484, 326] width 16 height 6
click at [219, 299] on div "L2" at bounding box center [296, 301] width 167 height 11
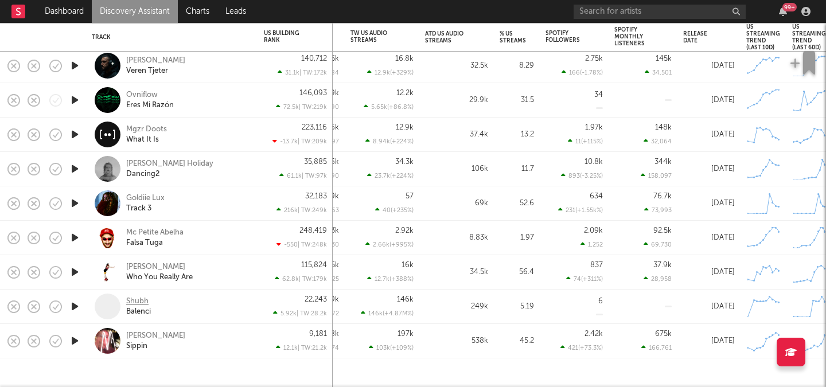
click at [140, 301] on div "Shubh" at bounding box center [137, 302] width 22 height 10
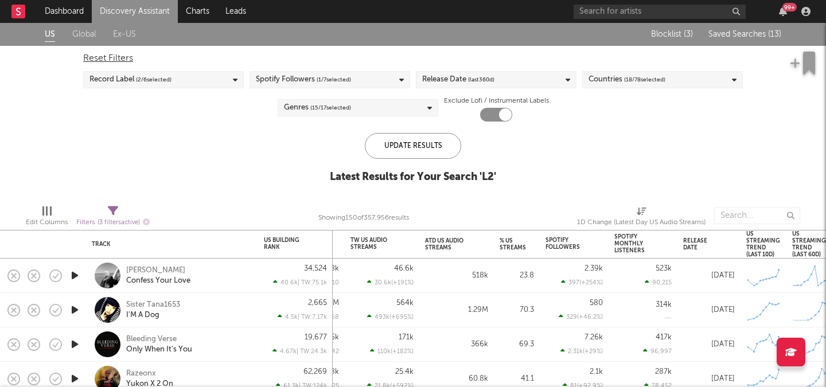
click at [743, 36] on span "Saved Searches ( 13 )" at bounding box center [744, 34] width 73 height 8
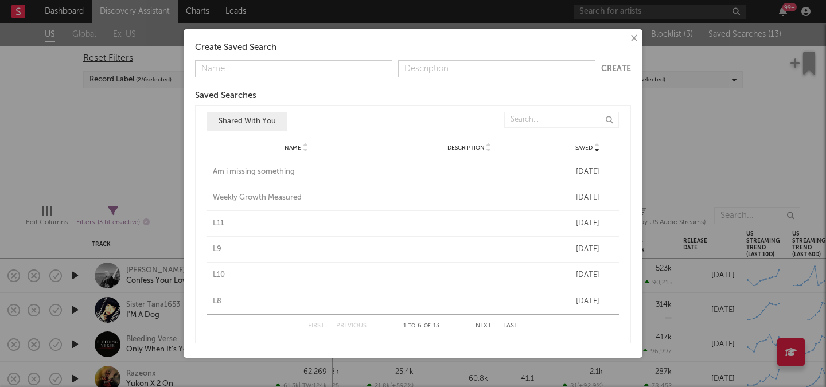
click at [478, 324] on button "Next" at bounding box center [484, 326] width 16 height 6
click at [480, 325] on button "Next" at bounding box center [484, 326] width 16 height 6
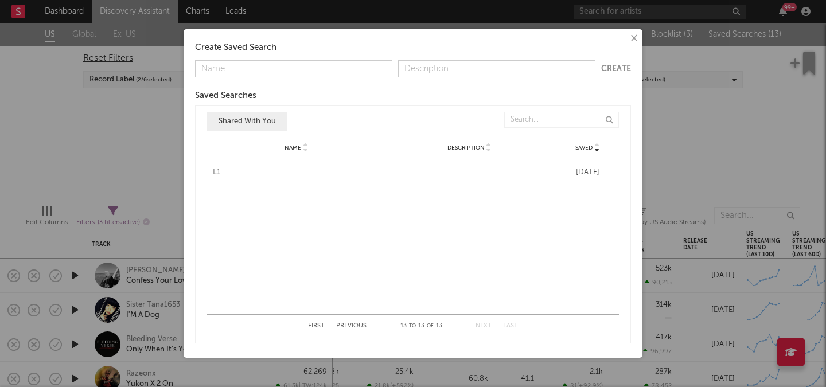
click at [216, 170] on div "L1" at bounding box center [296, 172] width 167 height 11
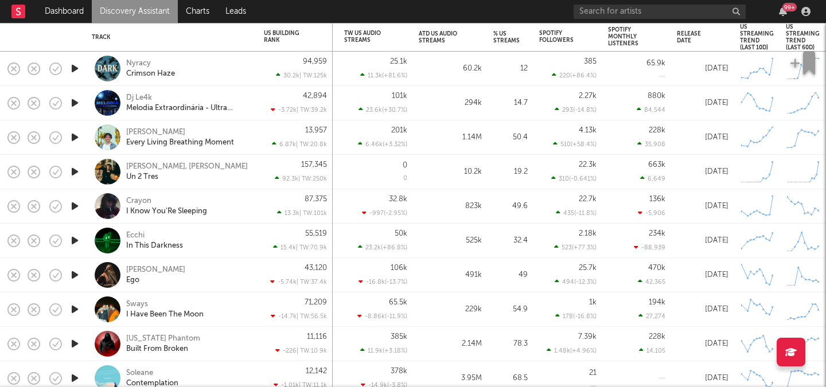
click at [75, 209] on icon "button" at bounding box center [75, 206] width 12 height 14
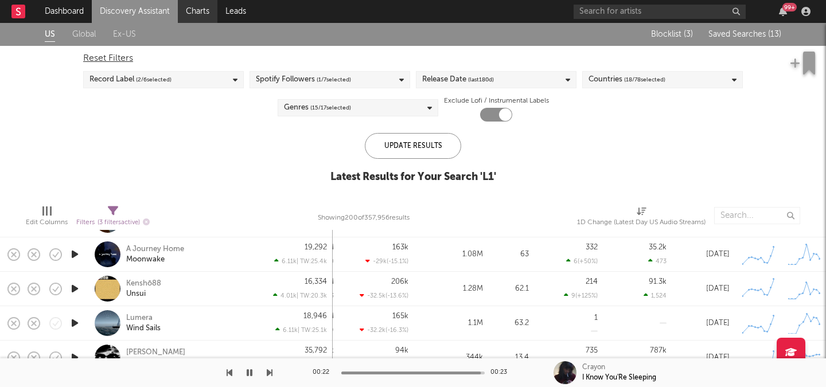
click at [194, 15] on link "Charts" at bounding box center [198, 11] width 40 height 23
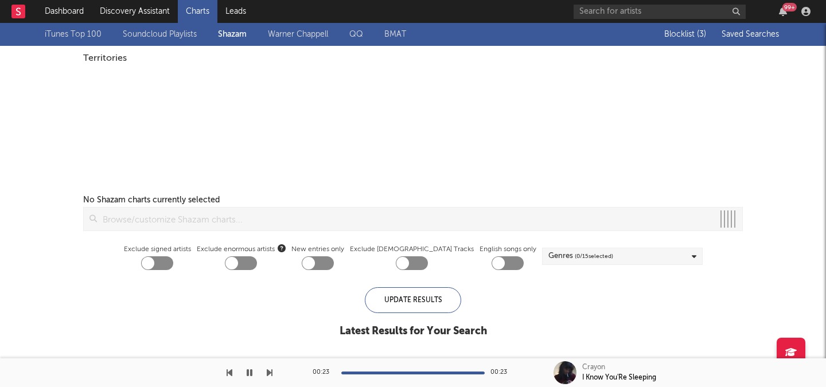
checkbox input "true"
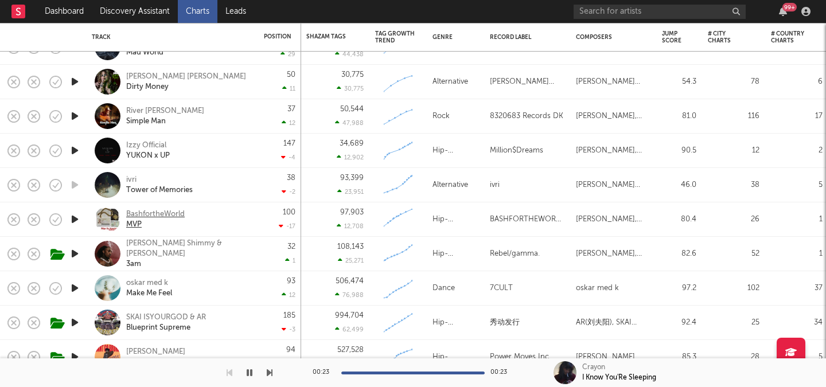
click at [166, 212] on div "BashfortheWorld" at bounding box center [155, 214] width 59 height 10
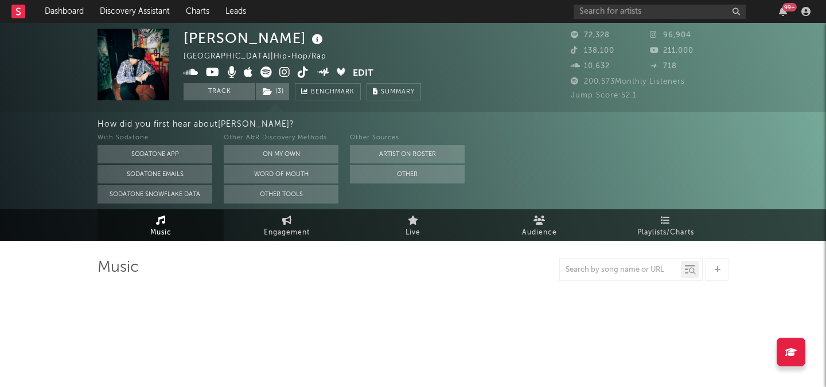
select select "6m"
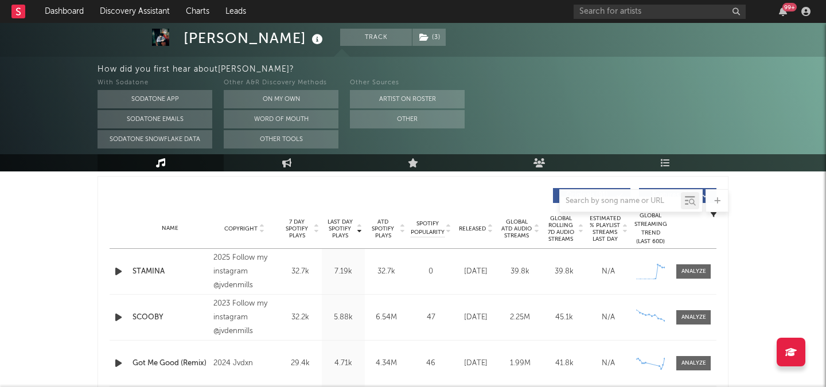
scroll to position [413, 0]
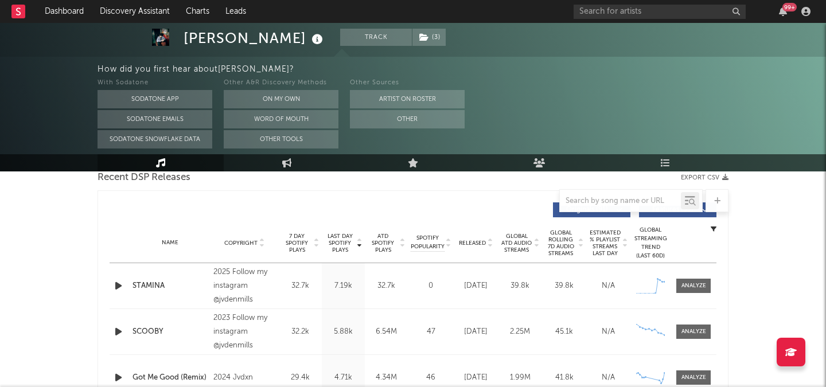
click at [119, 281] on icon "button" at bounding box center [118, 286] width 12 height 14
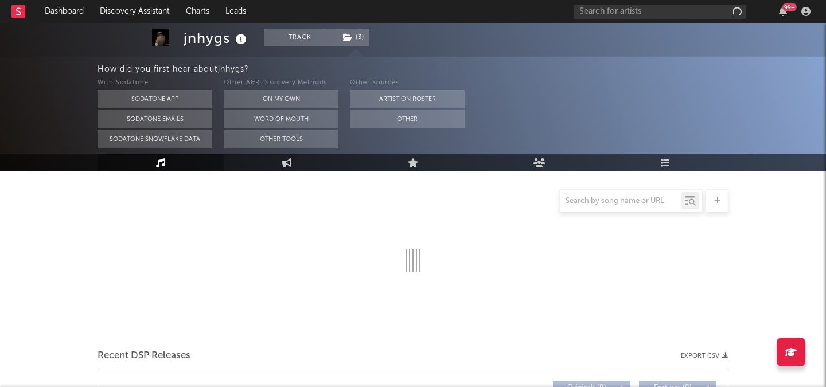
select select "6m"
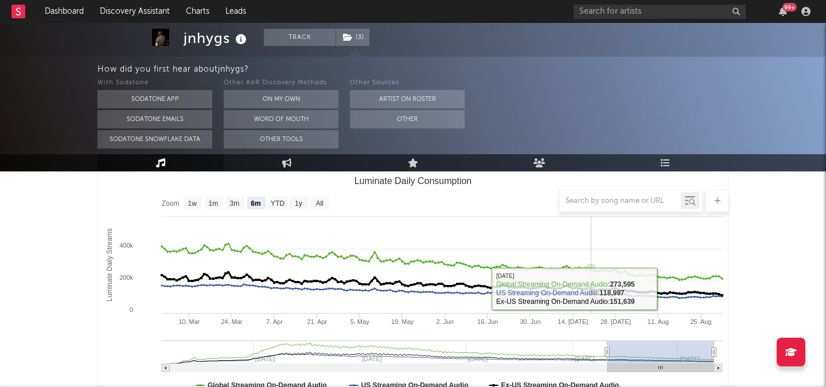
scroll to position [387, 0]
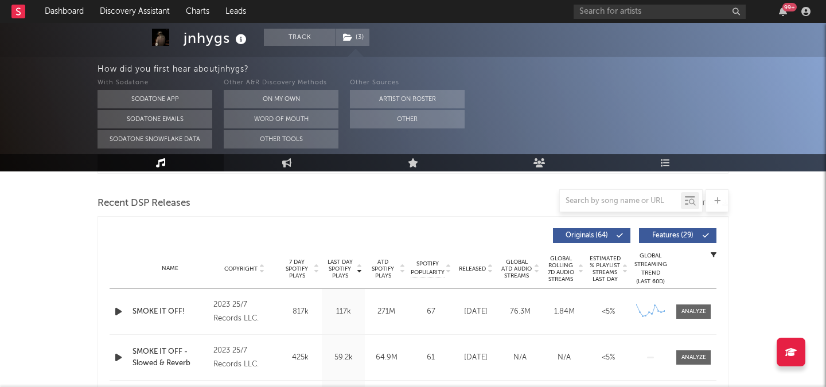
click at [123, 312] on icon "button" at bounding box center [118, 312] width 12 height 14
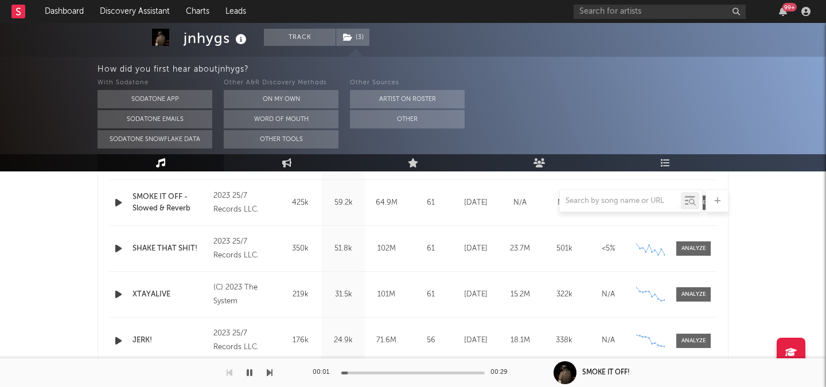
scroll to position [551, 0]
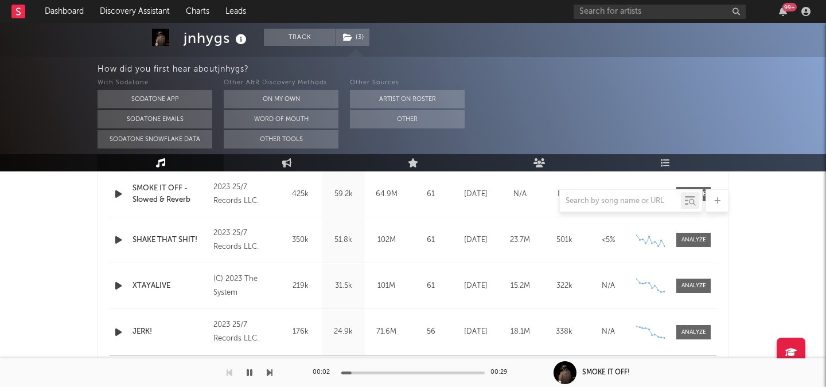
click at [114, 288] on icon "button" at bounding box center [118, 286] width 12 height 14
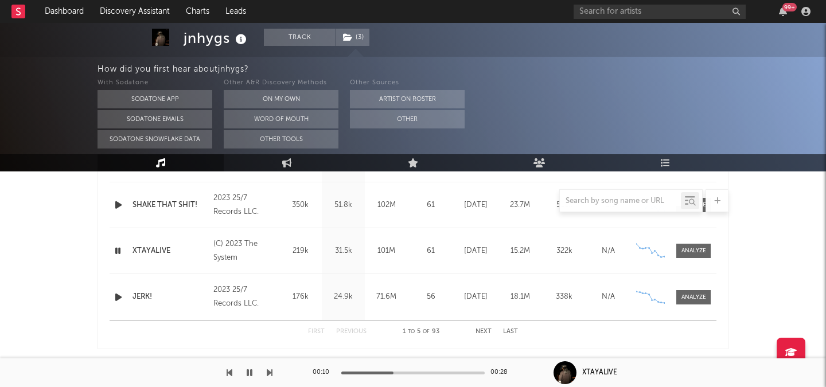
scroll to position [586, 0]
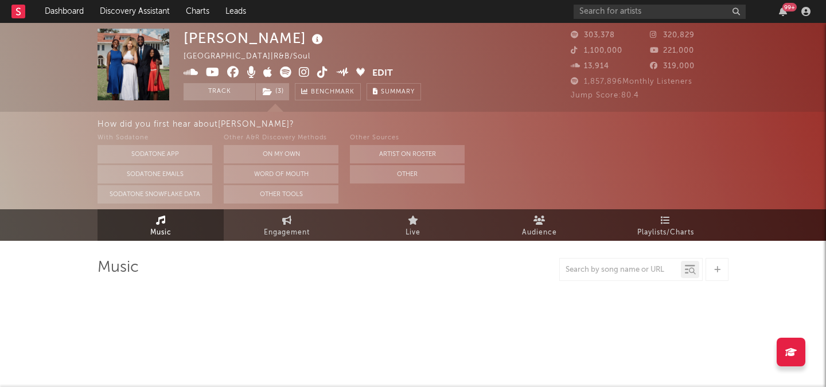
select select "6m"
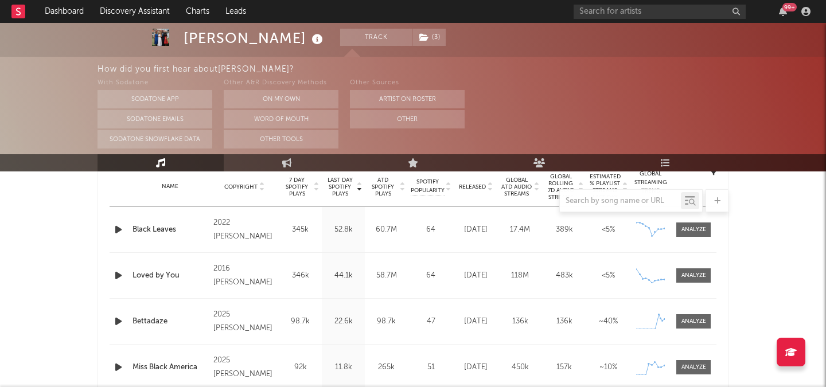
scroll to position [476, 0]
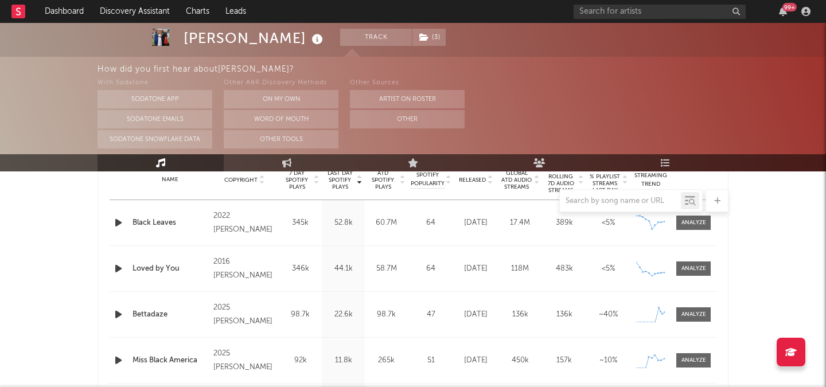
click at [115, 309] on icon "button" at bounding box center [118, 314] width 12 height 14
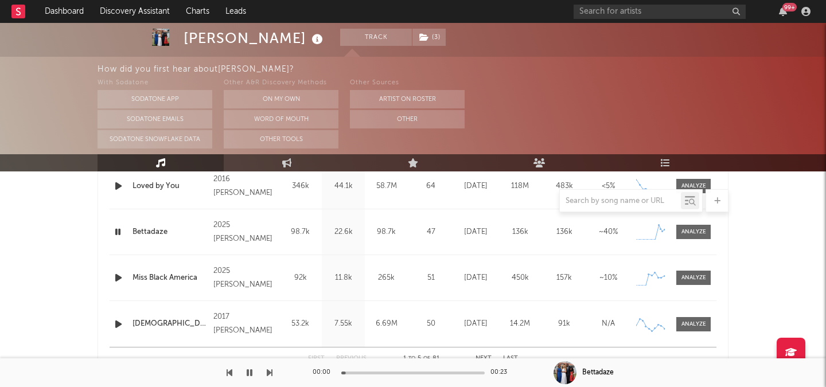
scroll to position [554, 0]
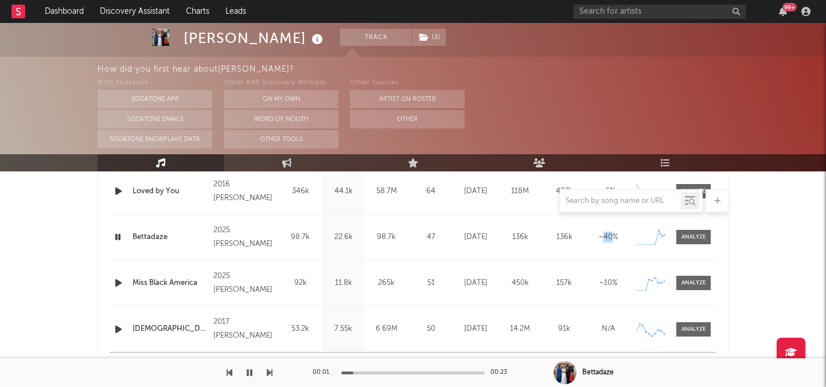
drag, startPoint x: 603, startPoint y: 239, endPoint x: 615, endPoint y: 239, distance: 12.6
click at [615, 239] on div "~ 40 %" at bounding box center [608, 237] width 38 height 11
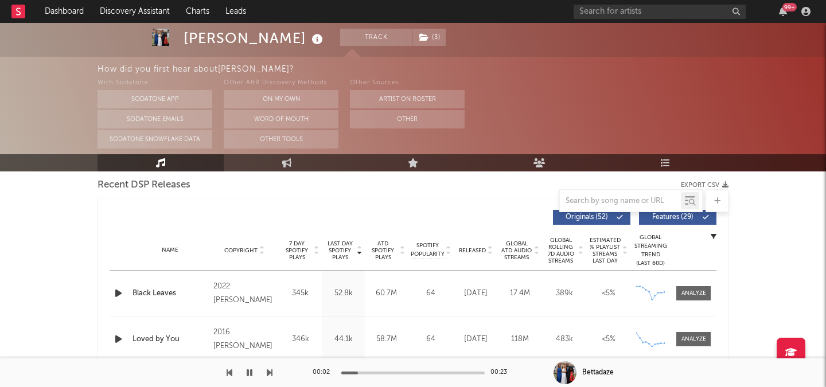
scroll to position [389, 0]
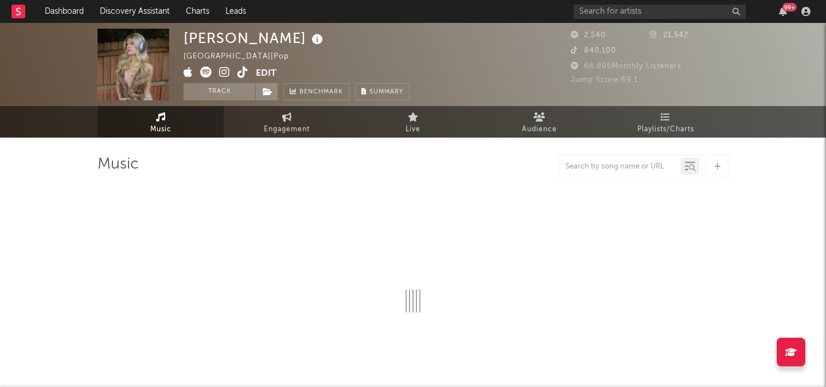
select select "6m"
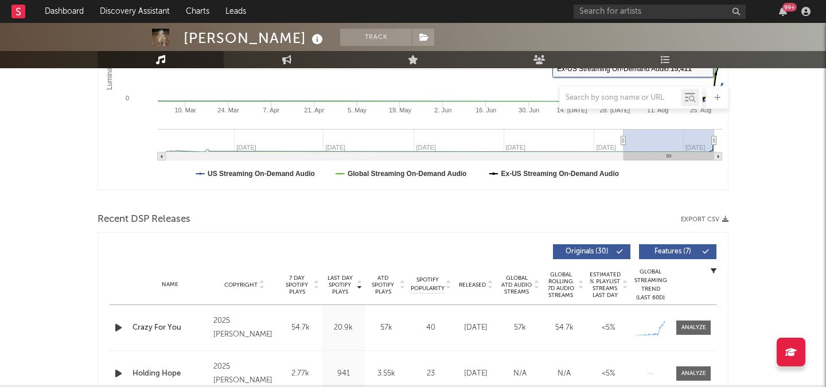
scroll to position [270, 0]
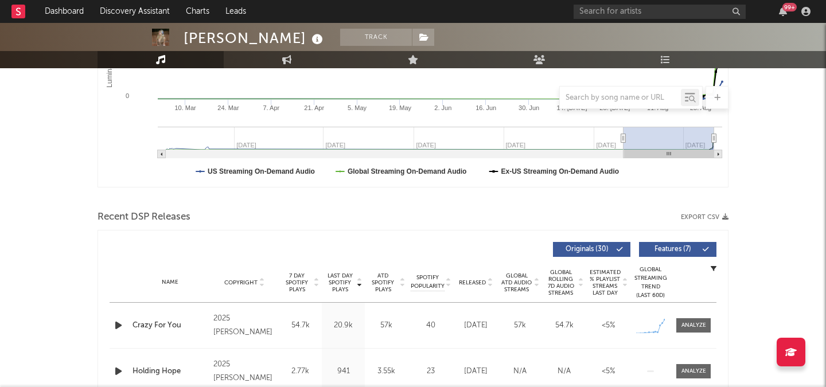
click at [112, 322] on div at bounding box center [120, 325] width 20 height 14
click at [119, 325] on icon "button" at bounding box center [118, 325] width 12 height 14
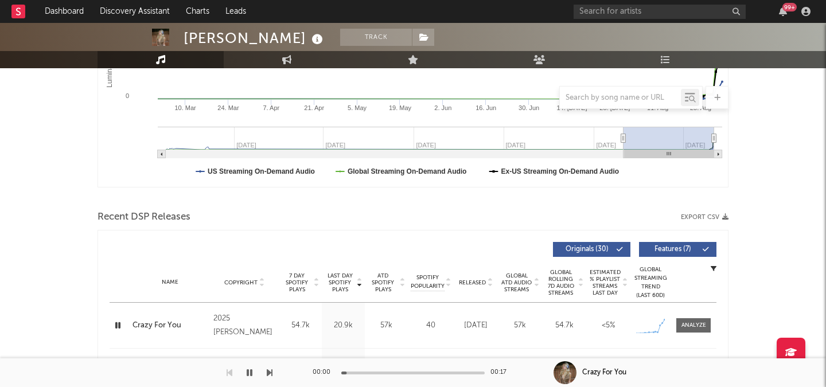
scroll to position [0, 0]
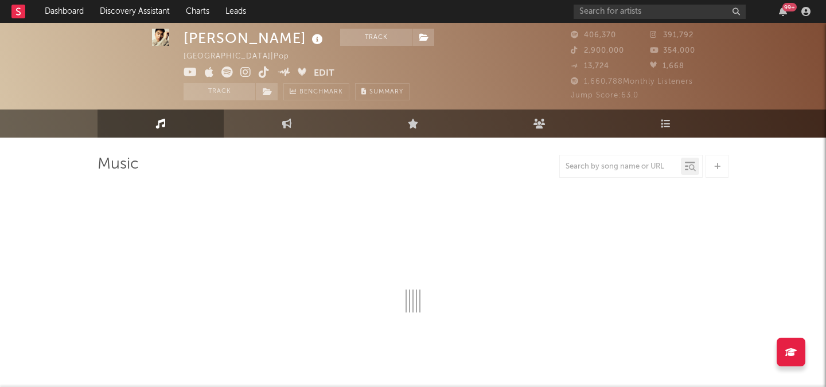
scroll to position [11, 0]
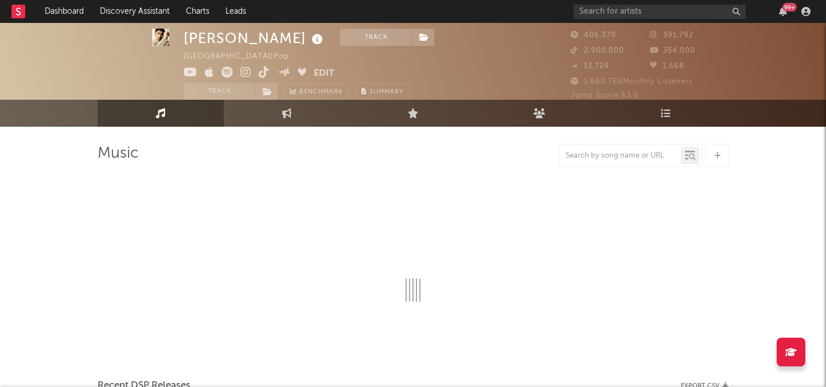
select select "6m"
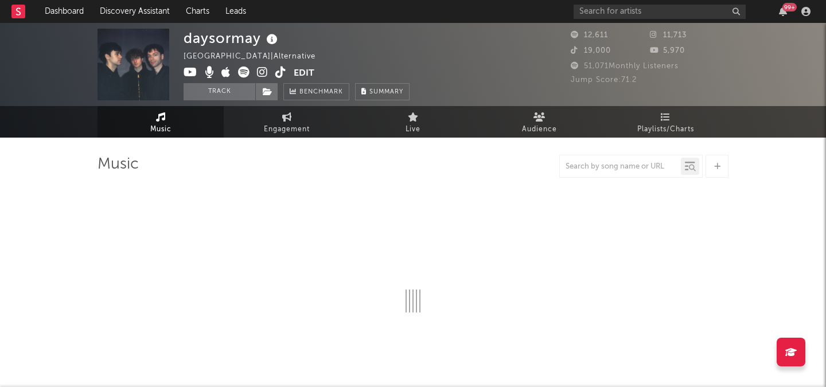
select select "6m"
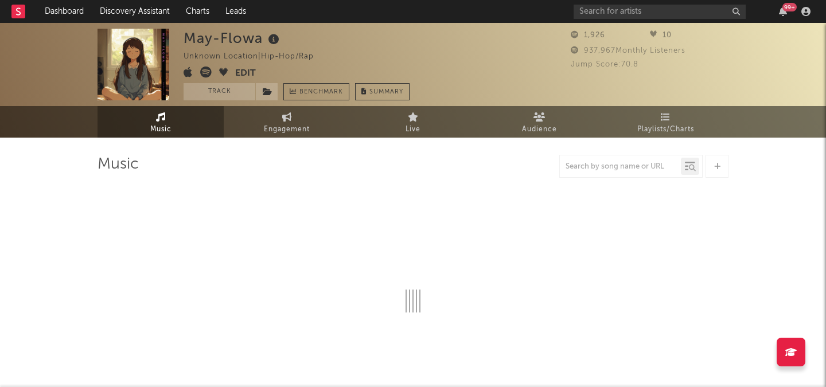
select select "6m"
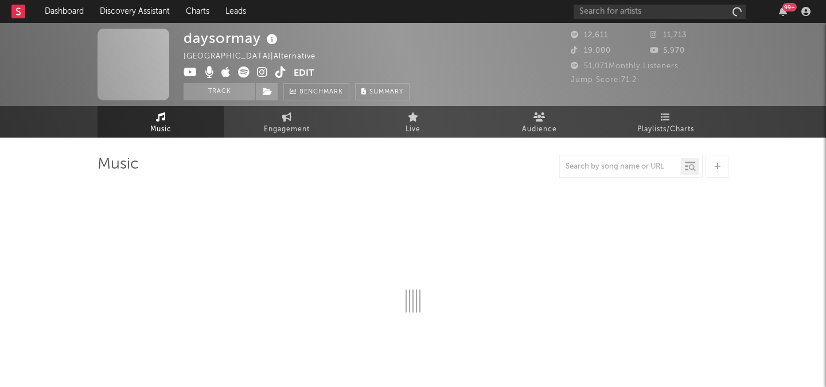
select select "6m"
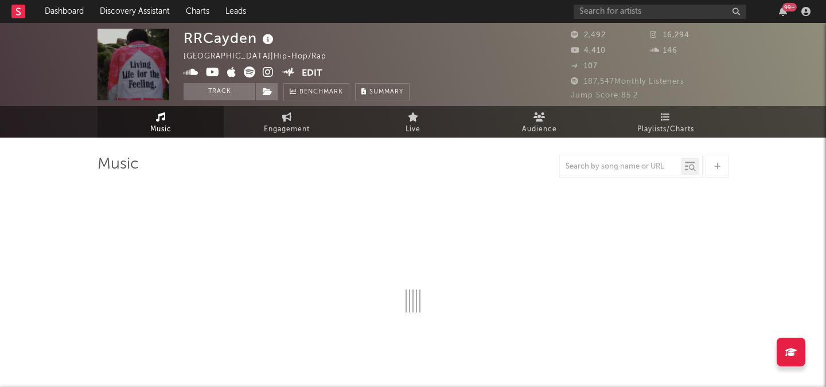
select select "6m"
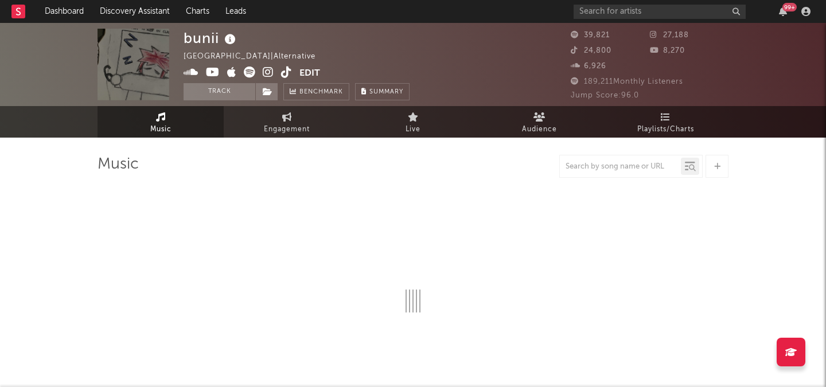
select select "6m"
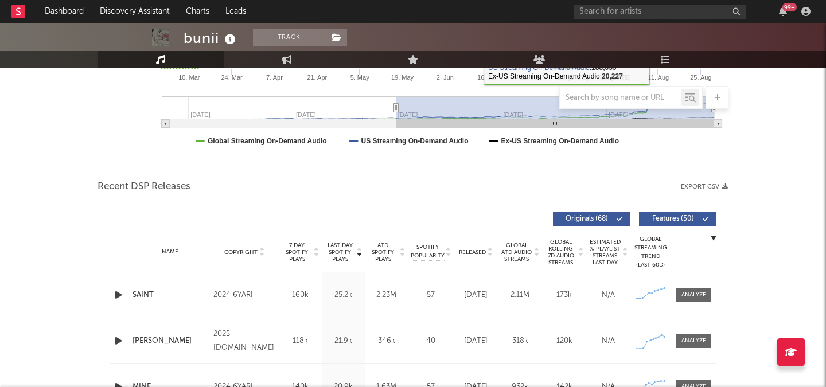
scroll to position [306, 0]
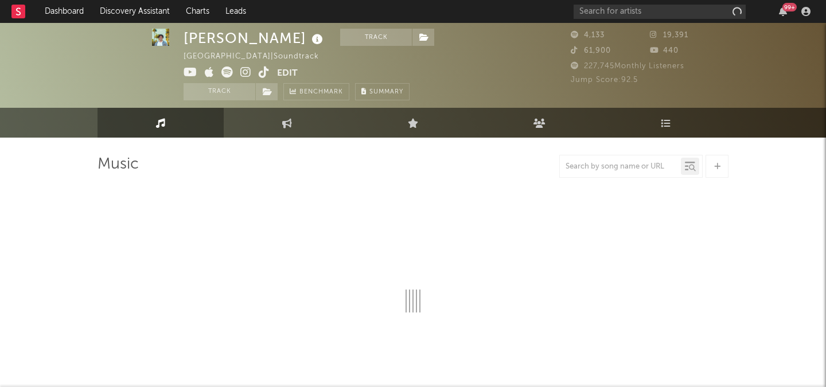
select select "1w"
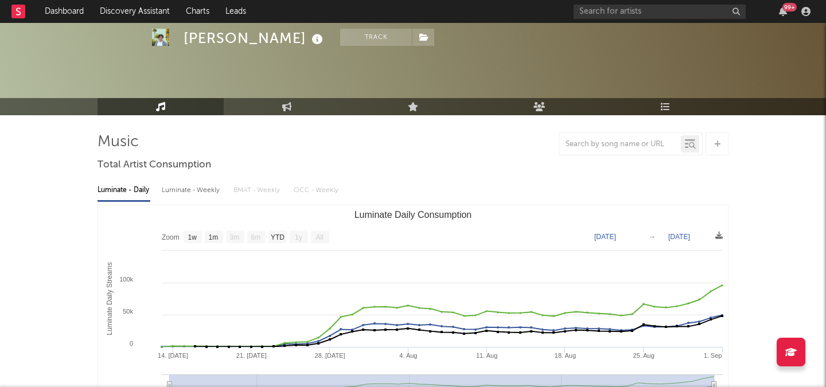
scroll to position [65, 0]
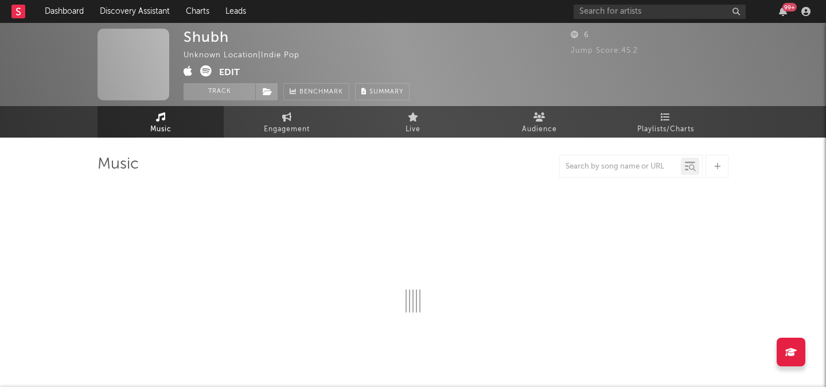
select select "1w"
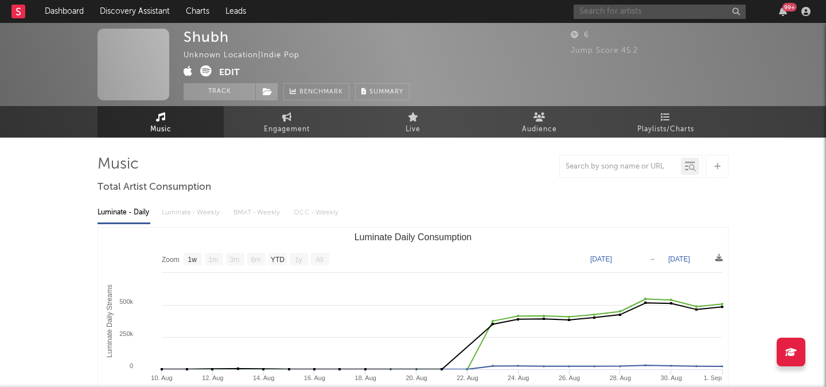
click at [628, 15] on input "text" at bounding box center [660, 12] width 172 height 14
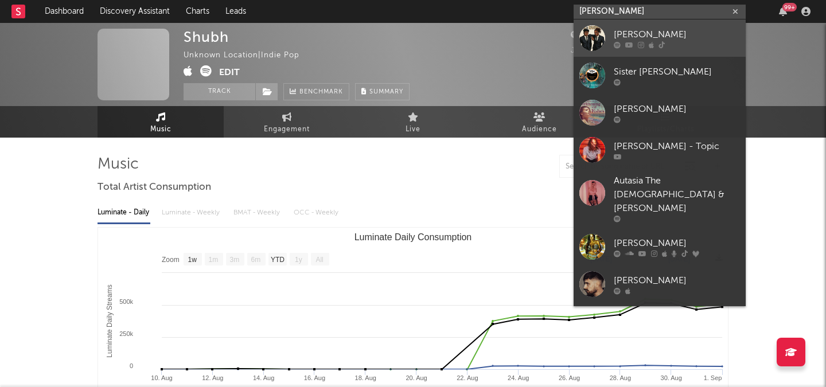
type input "rasheda"
click at [634, 29] on div "Rasheda De'Loach" at bounding box center [677, 35] width 126 height 14
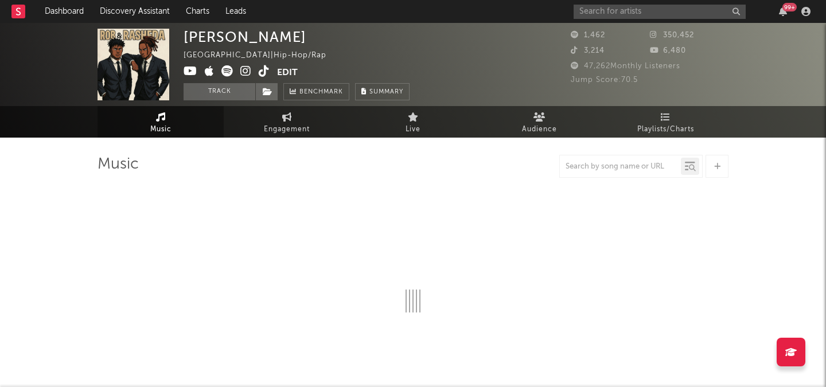
select select "6m"
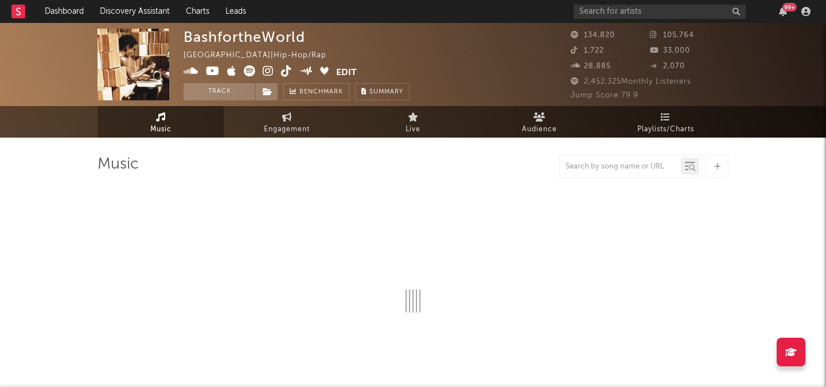
select select "6m"
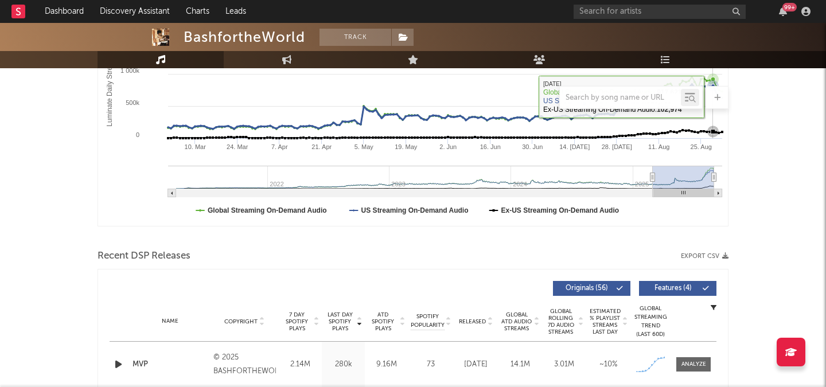
scroll to position [261, 0]
